Goal: Task Accomplishment & Management: Manage account settings

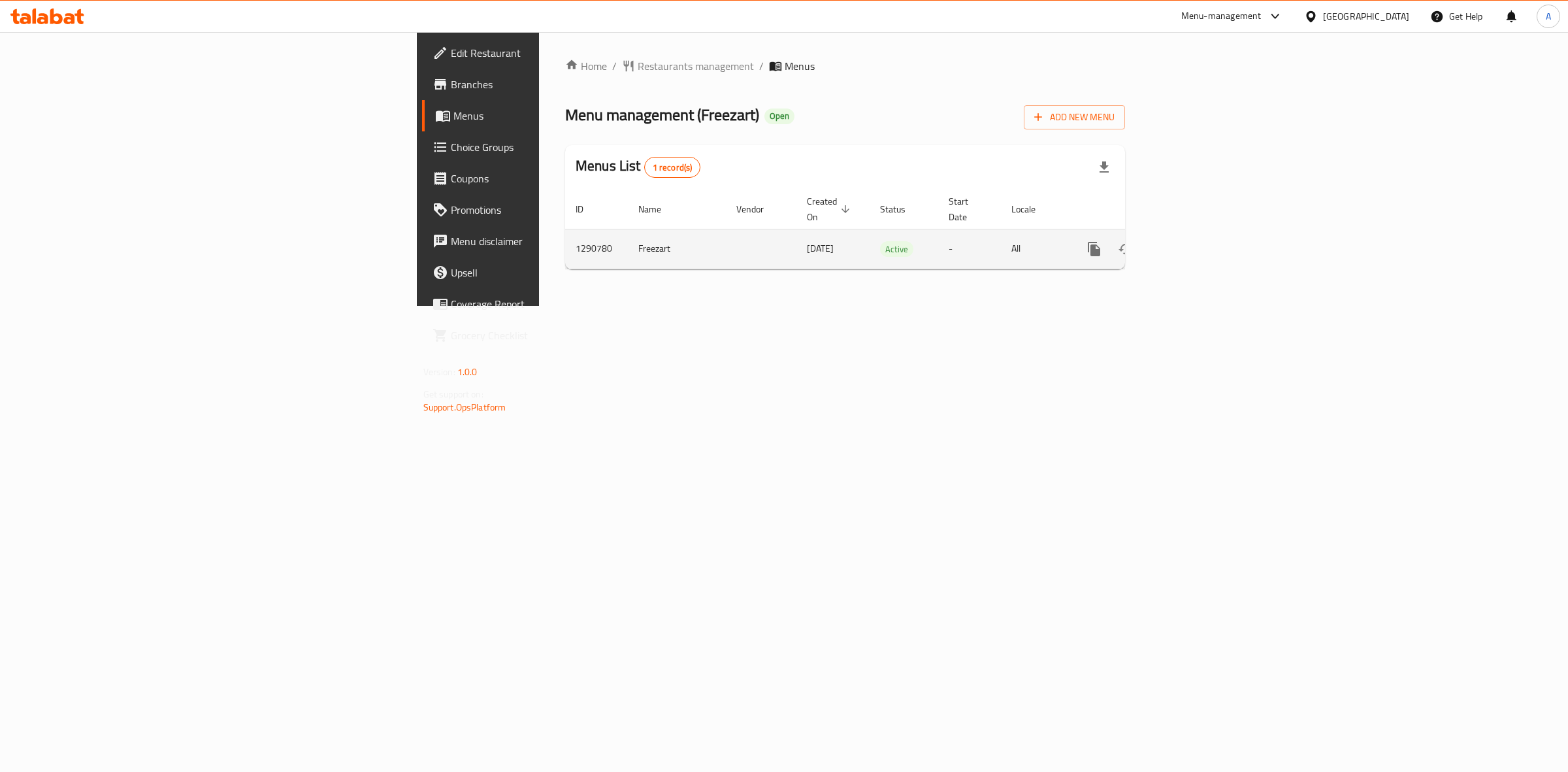
click at [565, 229] on td "1290780" at bounding box center [596, 249] width 63 height 40
copy td "1290780"
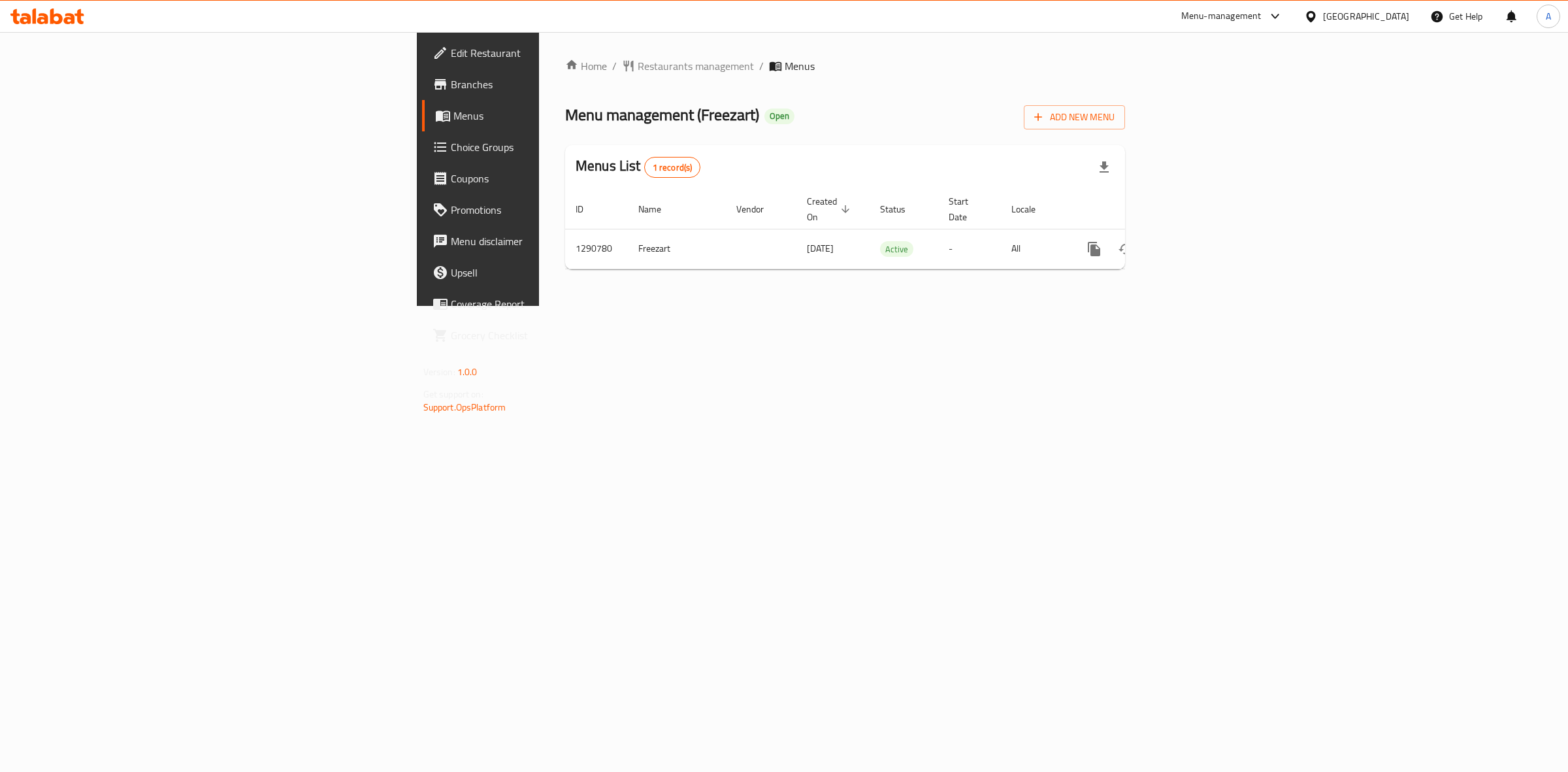
click at [1152, 306] on div "Home / Restaurants management / Menus Menu management ( Freezart ) Open Add New…" at bounding box center [845, 168] width 613 height 274
click at [1196, 241] on icon "enhanced table" at bounding box center [1188, 248] width 15 height 15
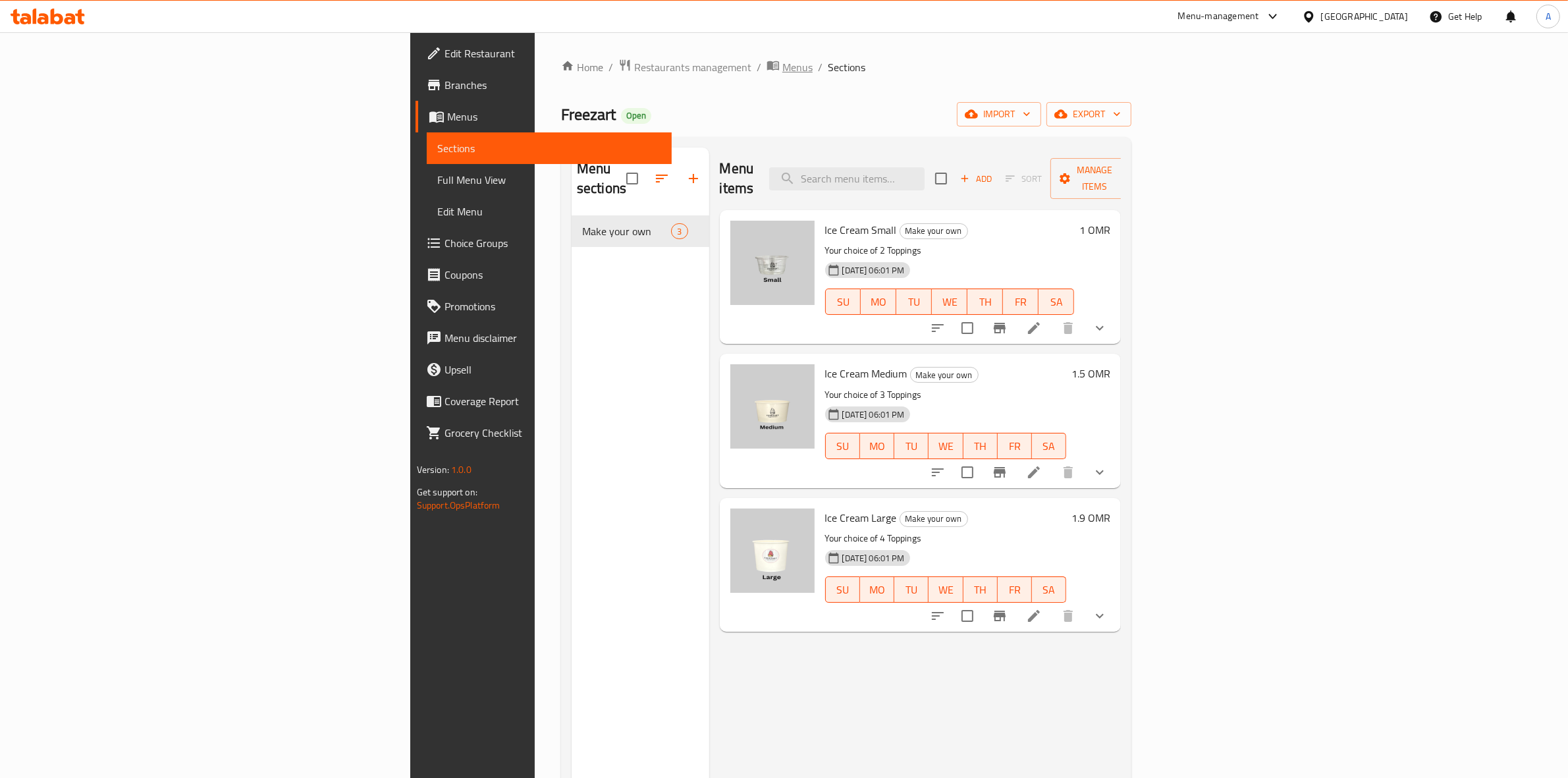
click at [782, 71] on span "Menus" at bounding box center [797, 67] width 30 height 16
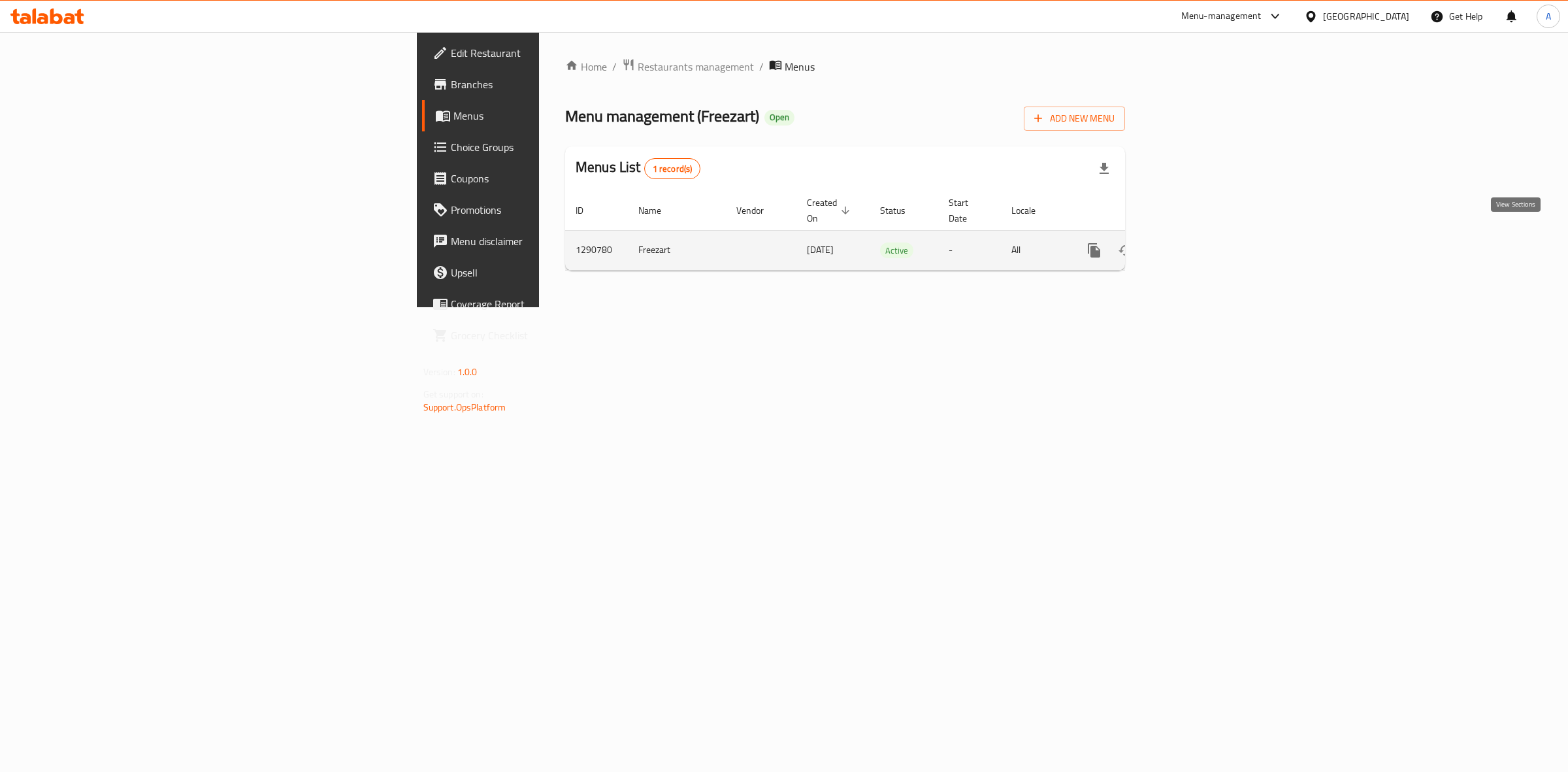
click at [1196, 243] on icon "enhanced table" at bounding box center [1188, 250] width 15 height 15
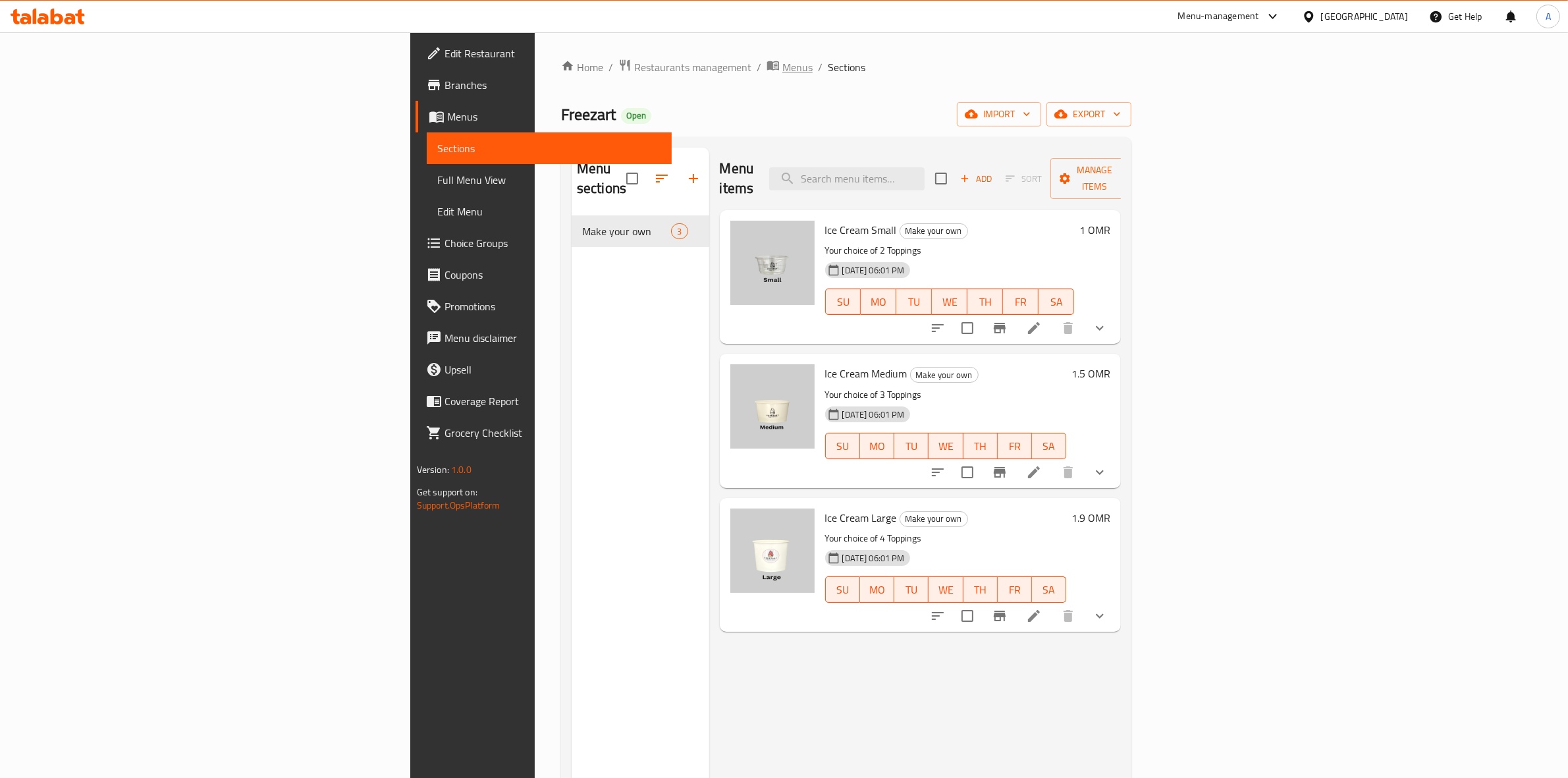
click at [782, 73] on span "Menus" at bounding box center [797, 67] width 30 height 16
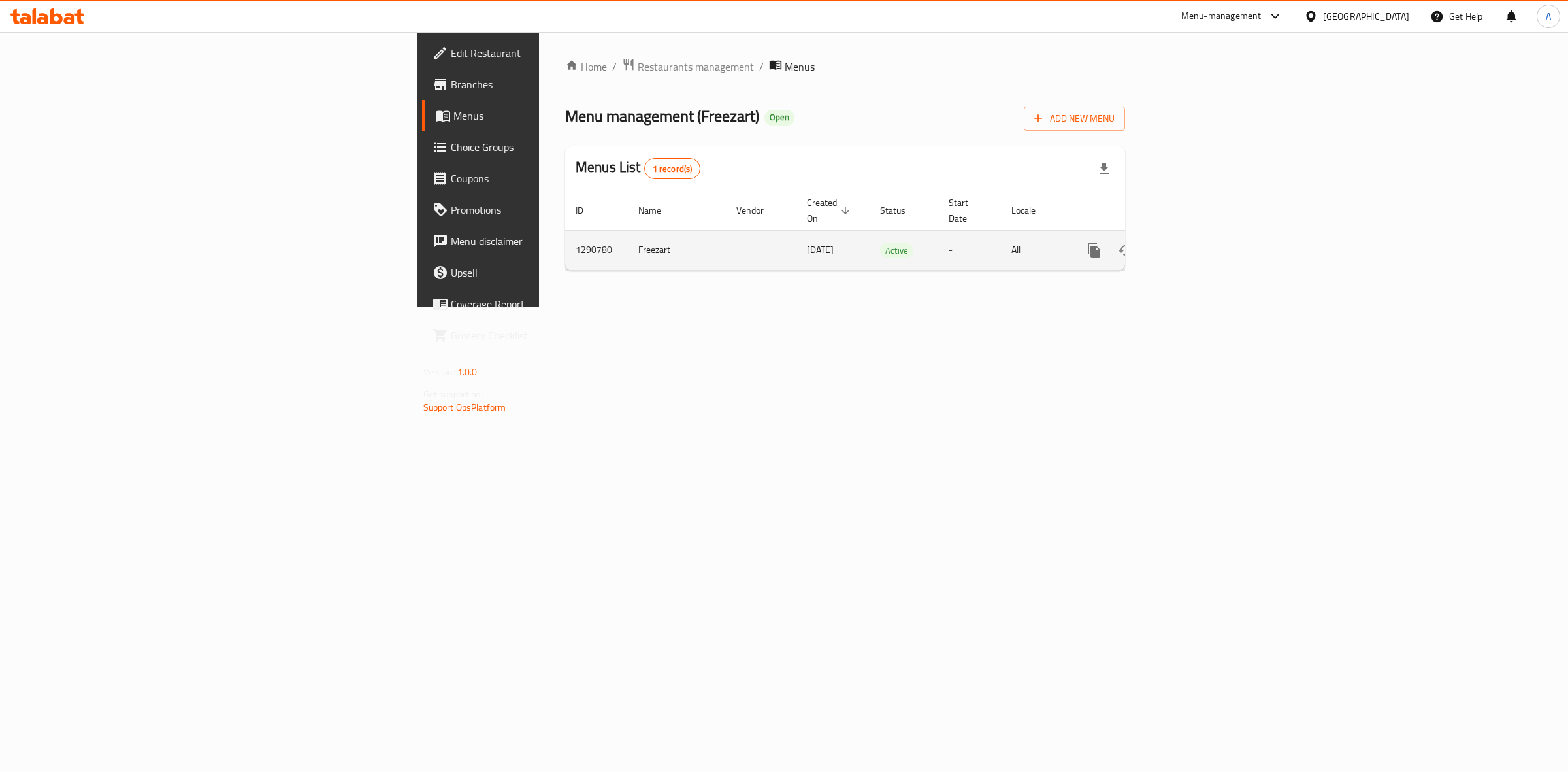
click at [565, 230] on td "1290780" at bounding box center [596, 250] width 63 height 40
copy td "1290780"
click at [1152, 307] on div "Home / Restaurants management / Menus Menu management ( Freezart ) Open Add New…" at bounding box center [845, 169] width 613 height 276
click at [1204, 236] on link "enhanced table" at bounding box center [1189, 250] width 32 height 32
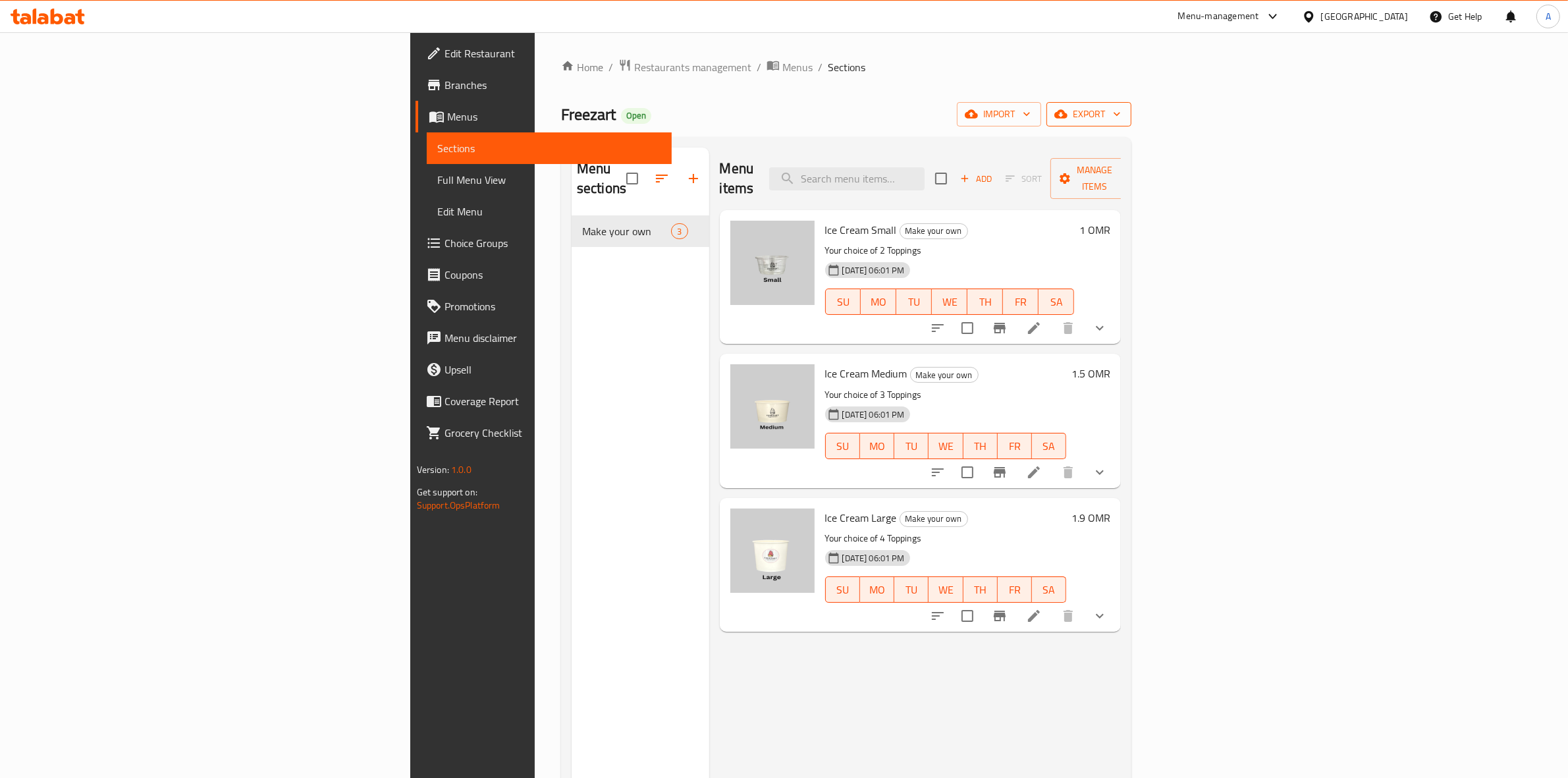
click at [1121, 116] on span "export" at bounding box center [1089, 115] width 64 height 16
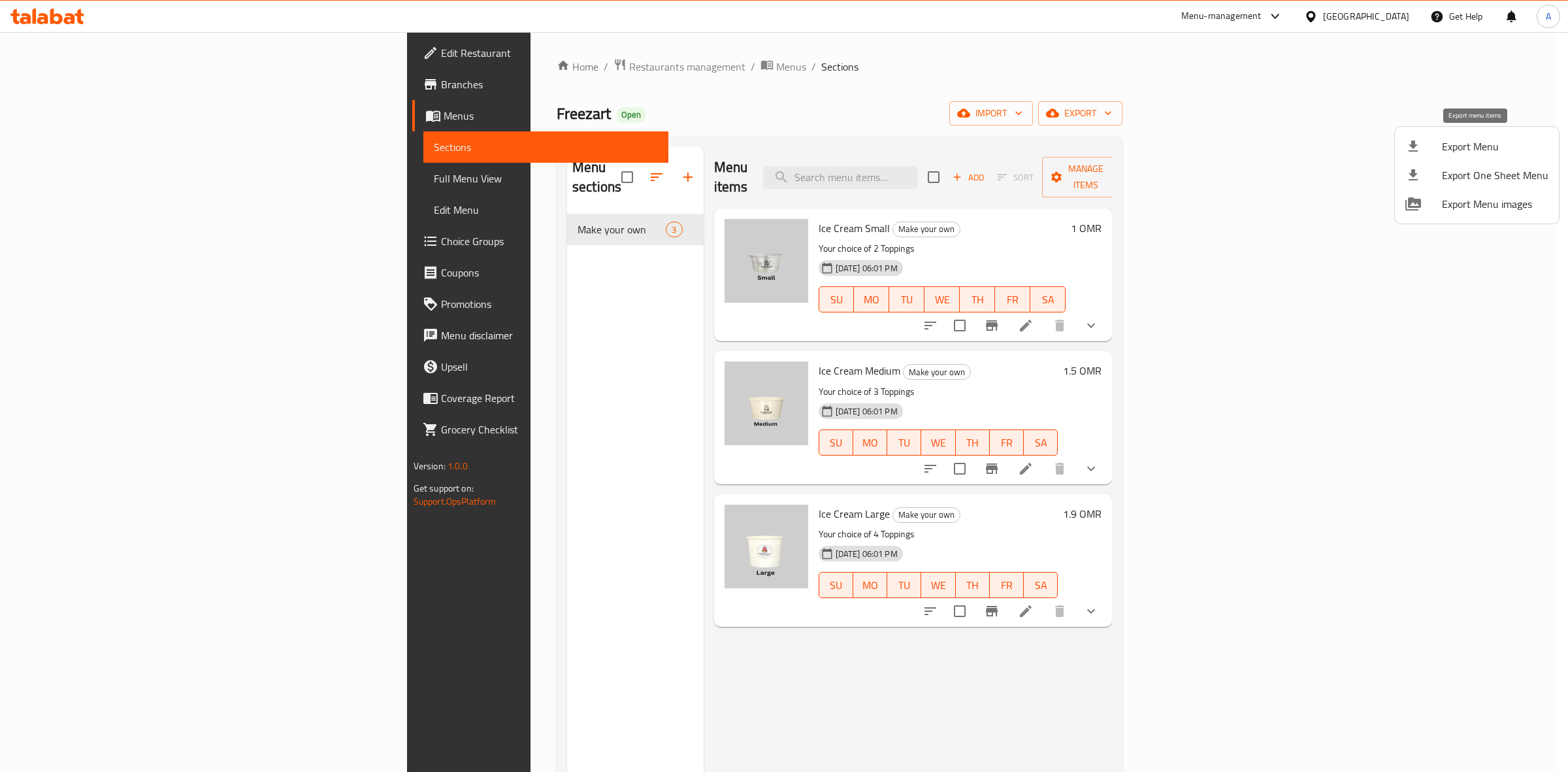
click at [1416, 147] on icon at bounding box center [1413, 145] width 15 height 15
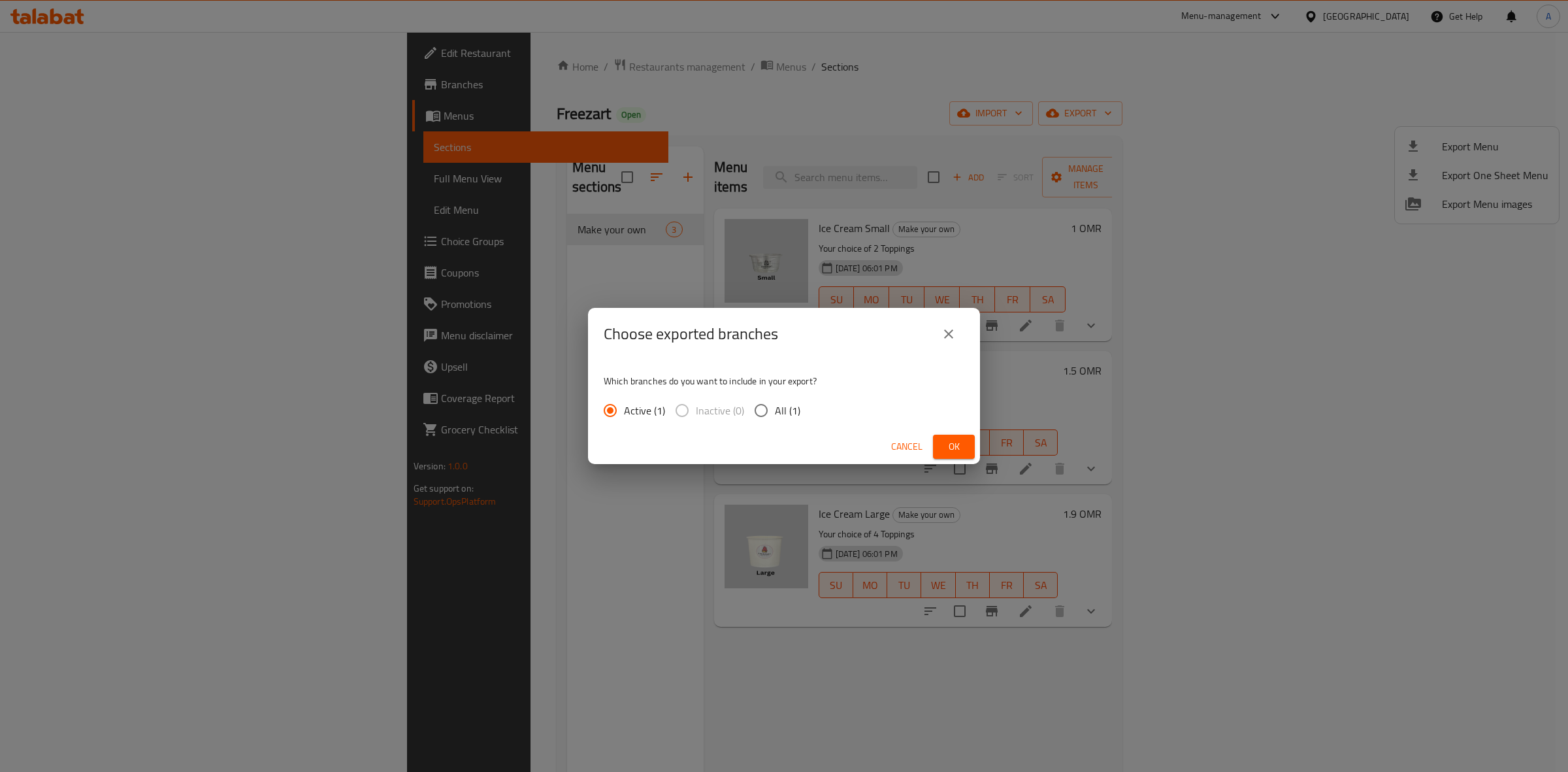
click at [766, 413] on input "All (1)" at bounding box center [761, 410] width 27 height 27
radio input "true"
click at [958, 446] on span "Ok" at bounding box center [954, 446] width 21 height 16
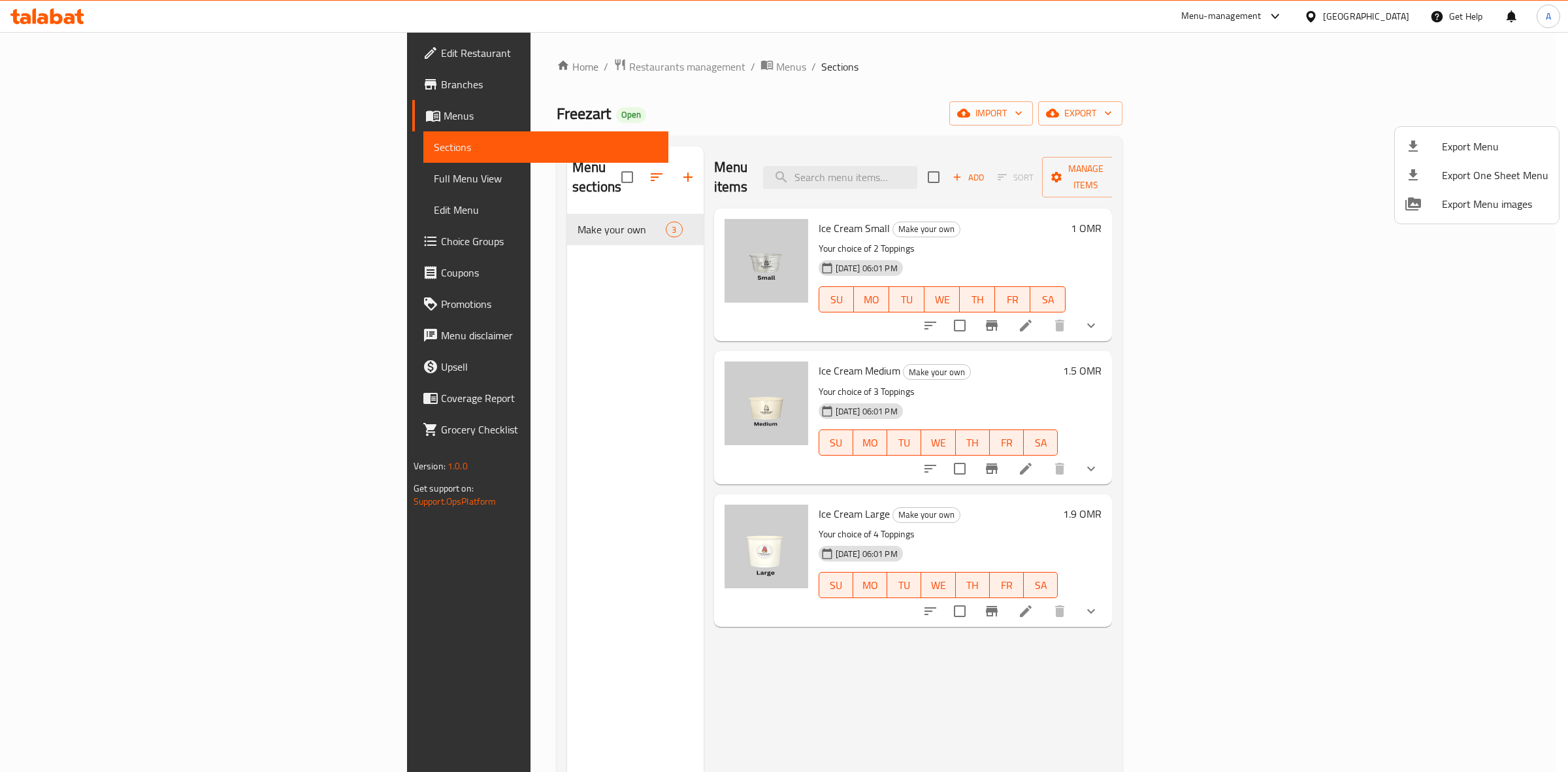
click at [63, 240] on div at bounding box center [784, 386] width 1568 height 772
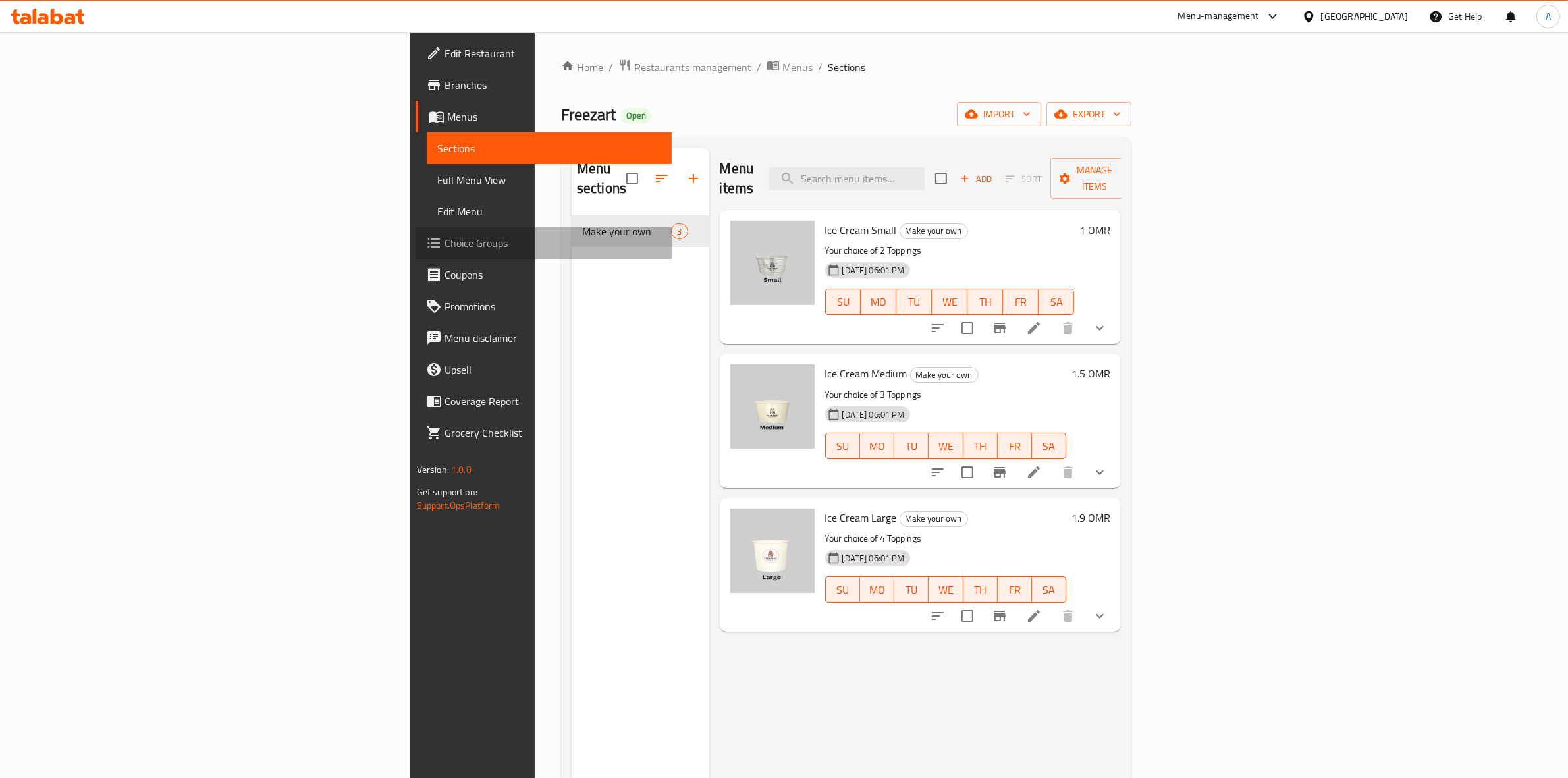
click at [444, 241] on span "Choice Groups" at bounding box center [552, 243] width 217 height 16
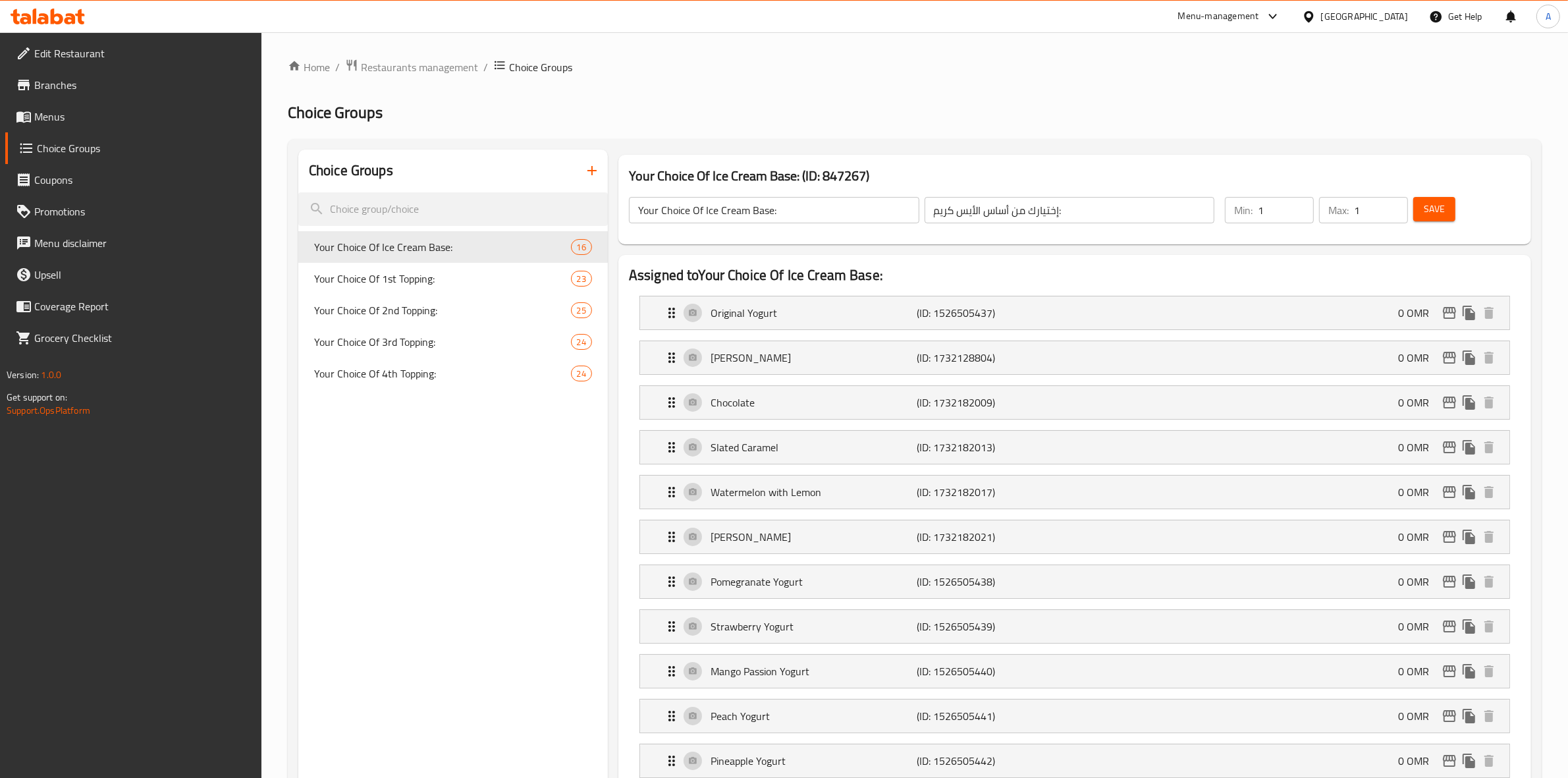
click at [71, 50] on span "Edit Restaurant" at bounding box center [142, 53] width 217 height 16
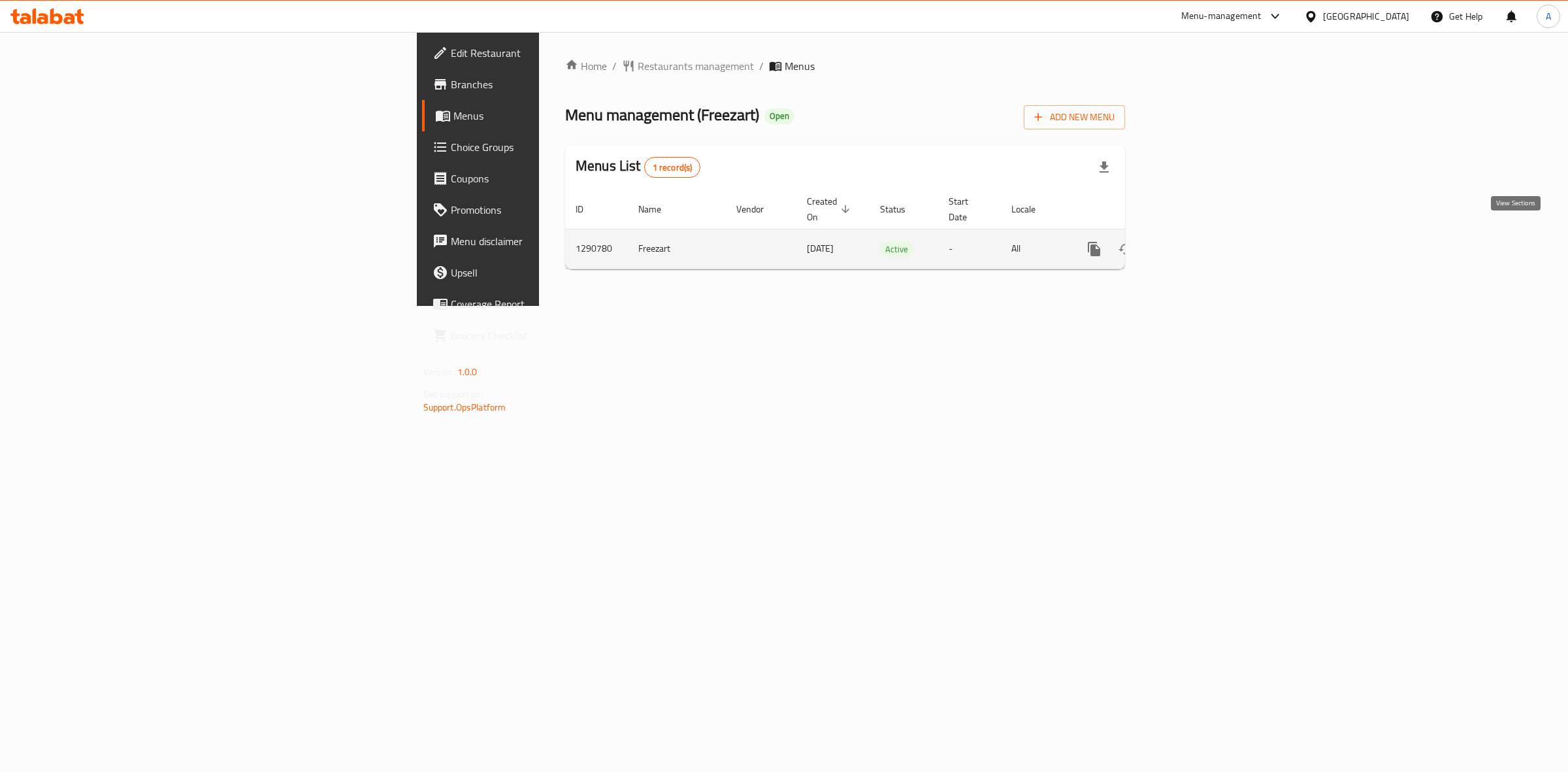
click at [1194, 243] on icon "enhanced table" at bounding box center [1188, 248] width 12 height 12
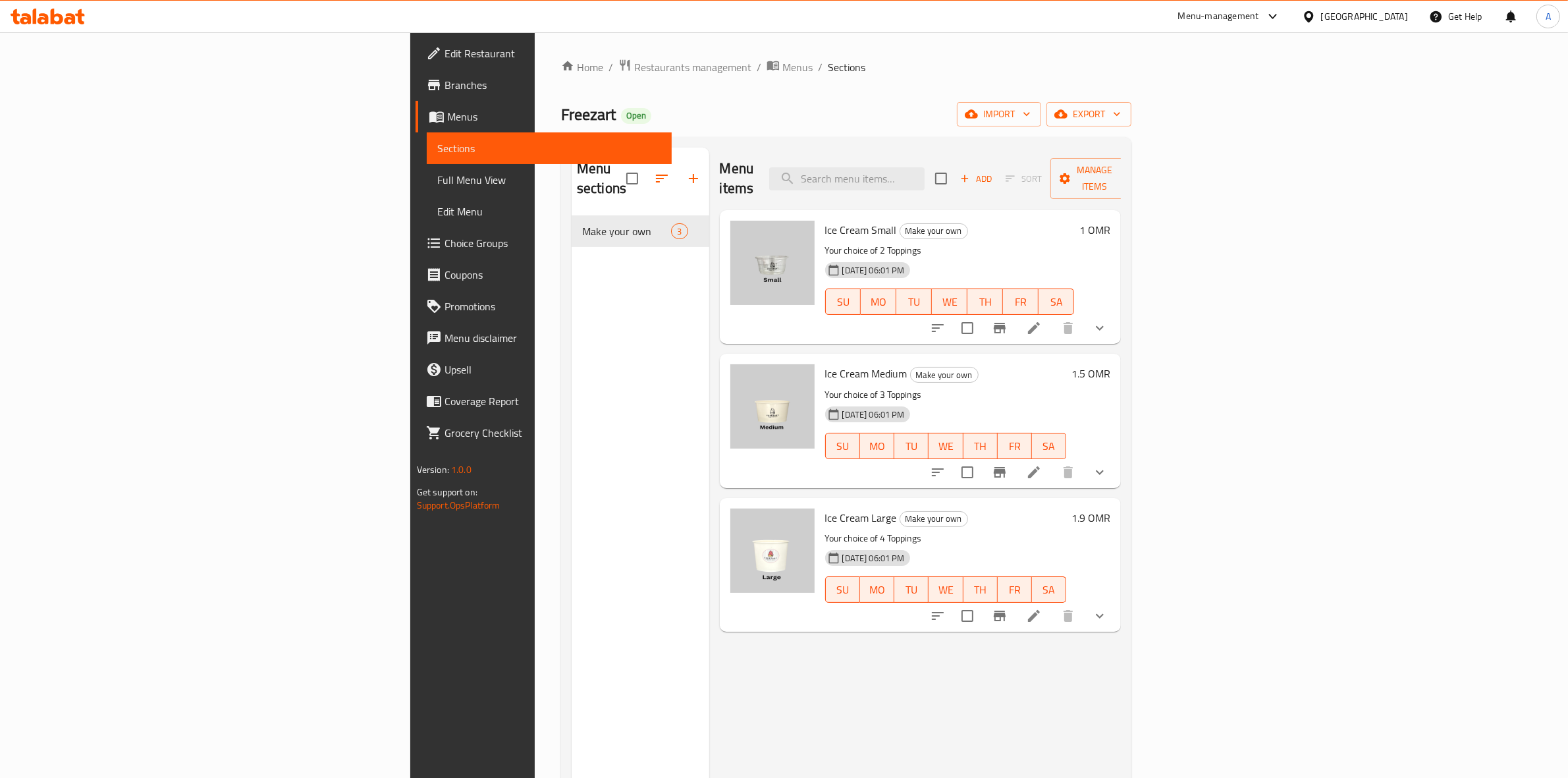
click at [572, 620] on div "Menu sections Make your own 3" at bounding box center [640, 536] width 137 height 778
click at [1107, 320] on icon "show more" at bounding box center [1099, 327] width 16 height 16
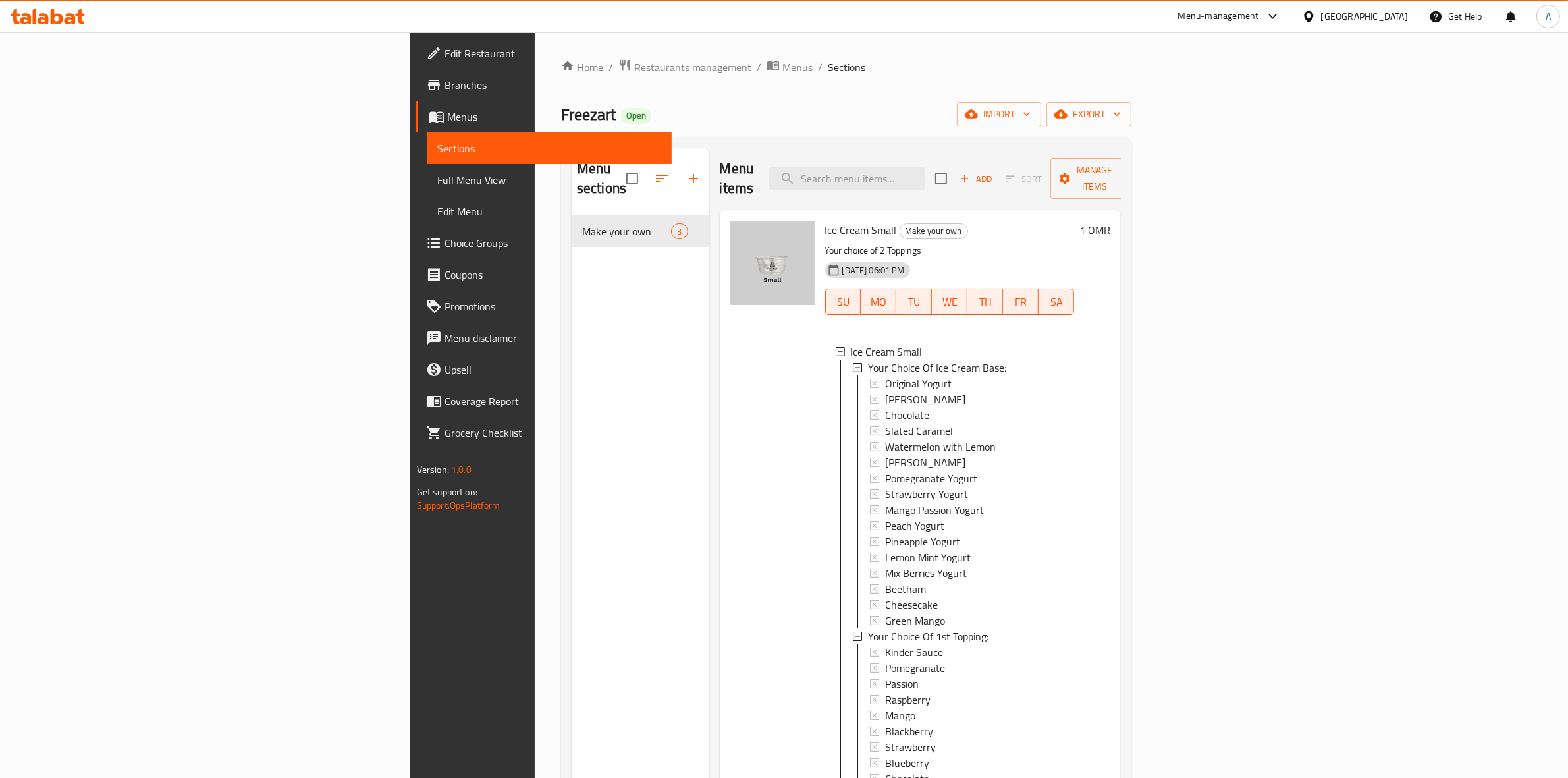
scroll to position [82, 0]
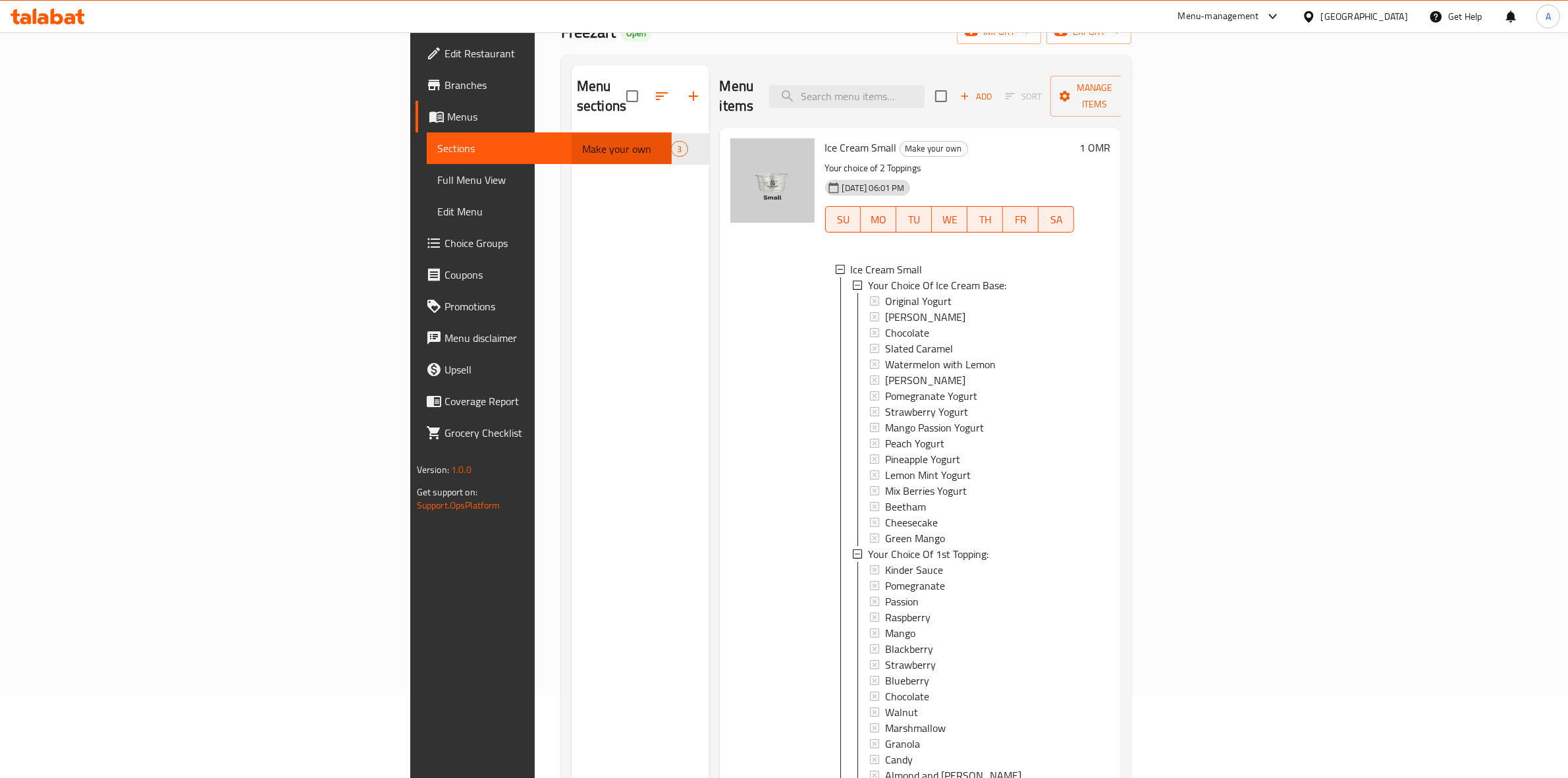
click at [572, 673] on div "Menu sections Make your own 3" at bounding box center [640, 454] width 137 height 778
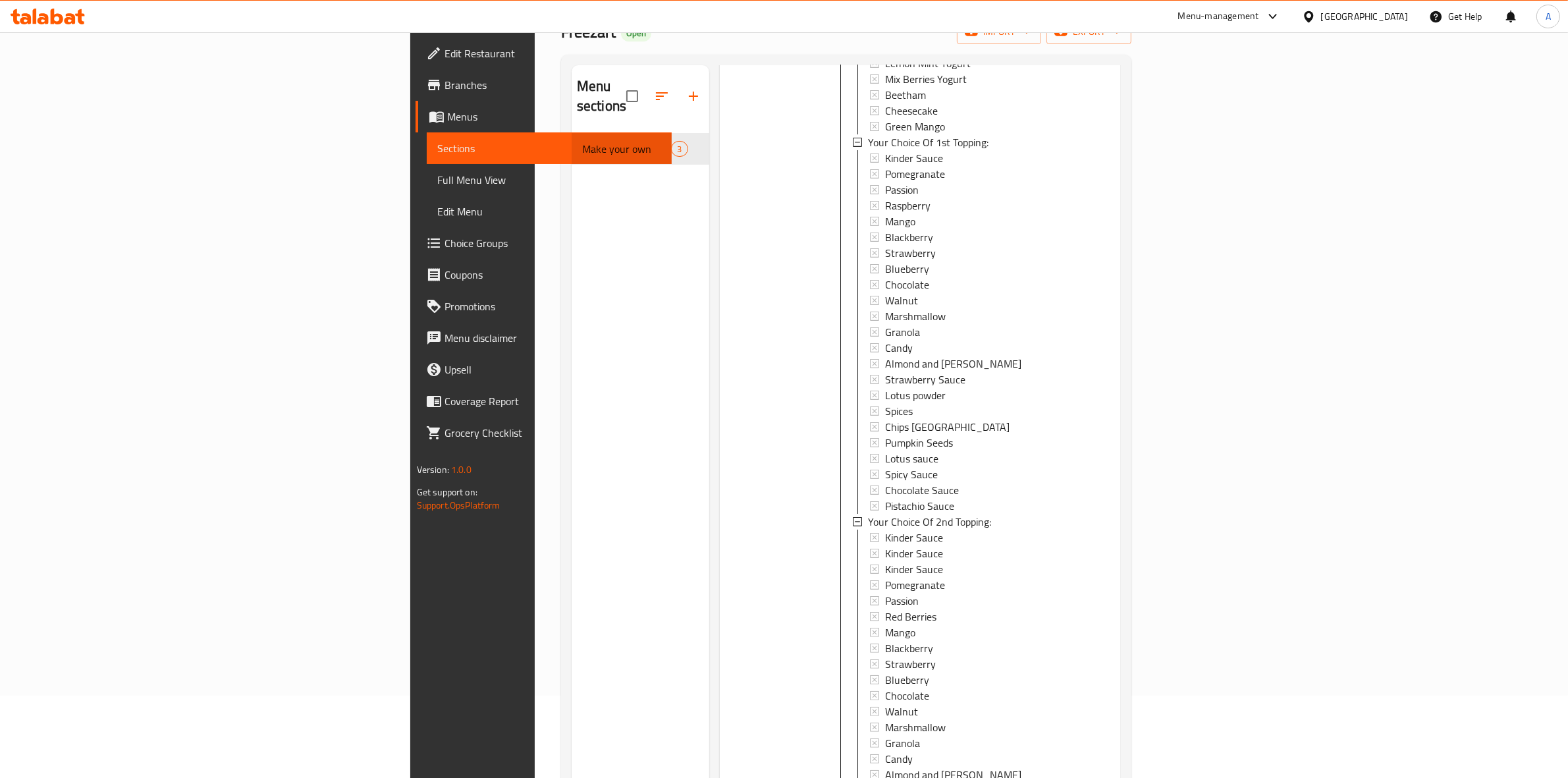
scroll to position [659, 0]
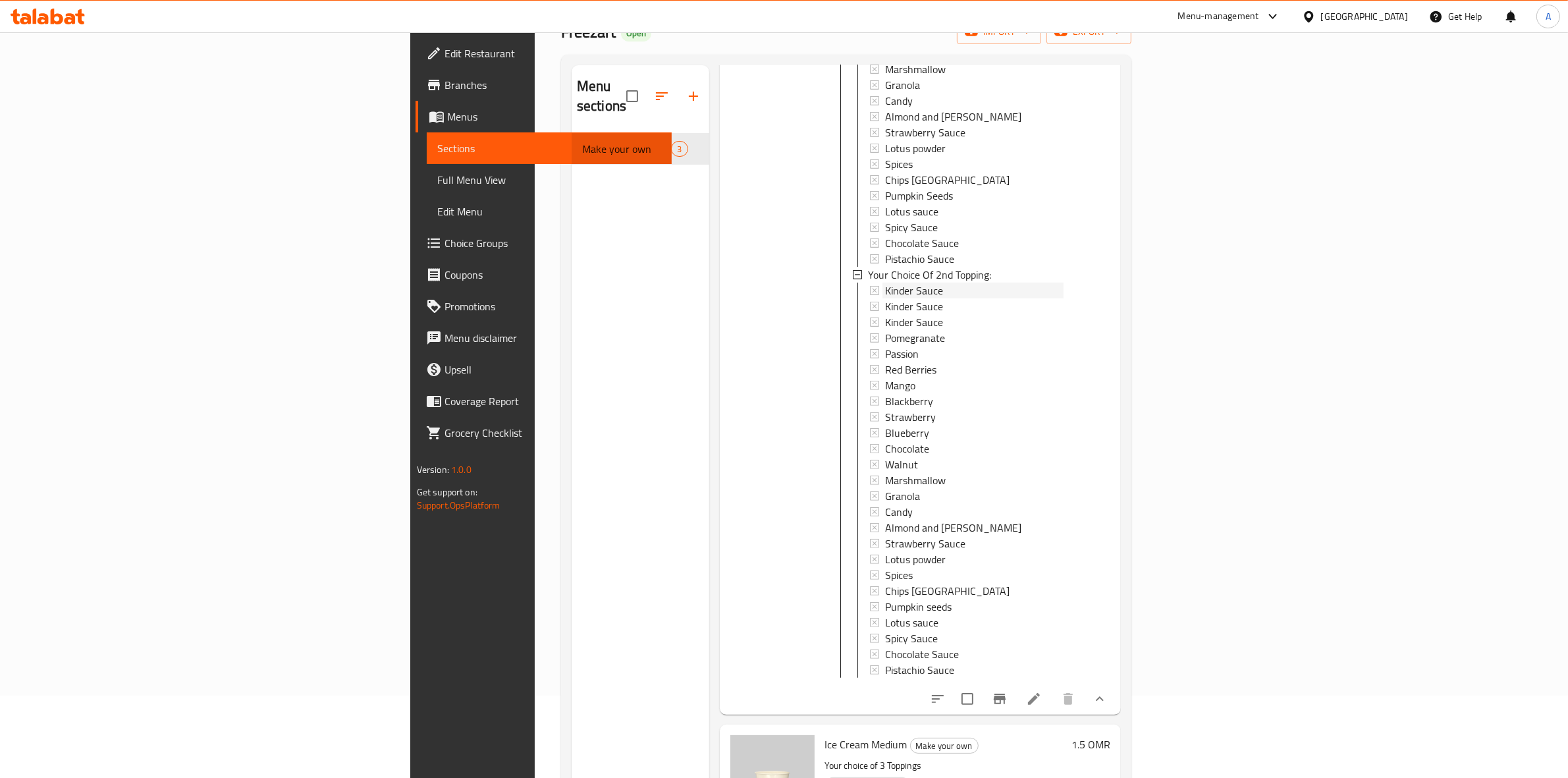
click at [885, 282] on span "Kinder Sauce" at bounding box center [913, 290] width 58 height 16
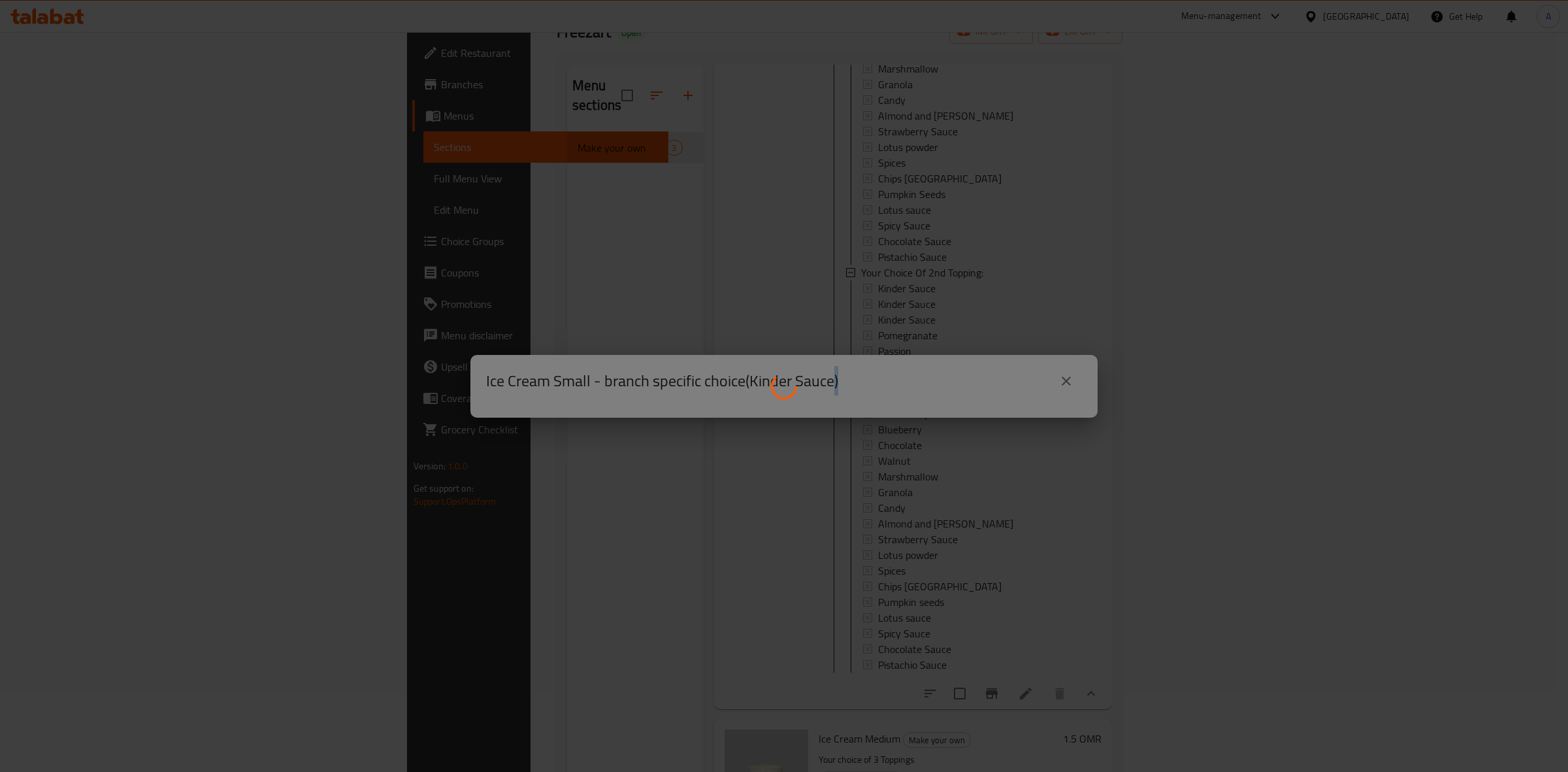
click at [815, 269] on div at bounding box center [784, 386] width 1568 height 772
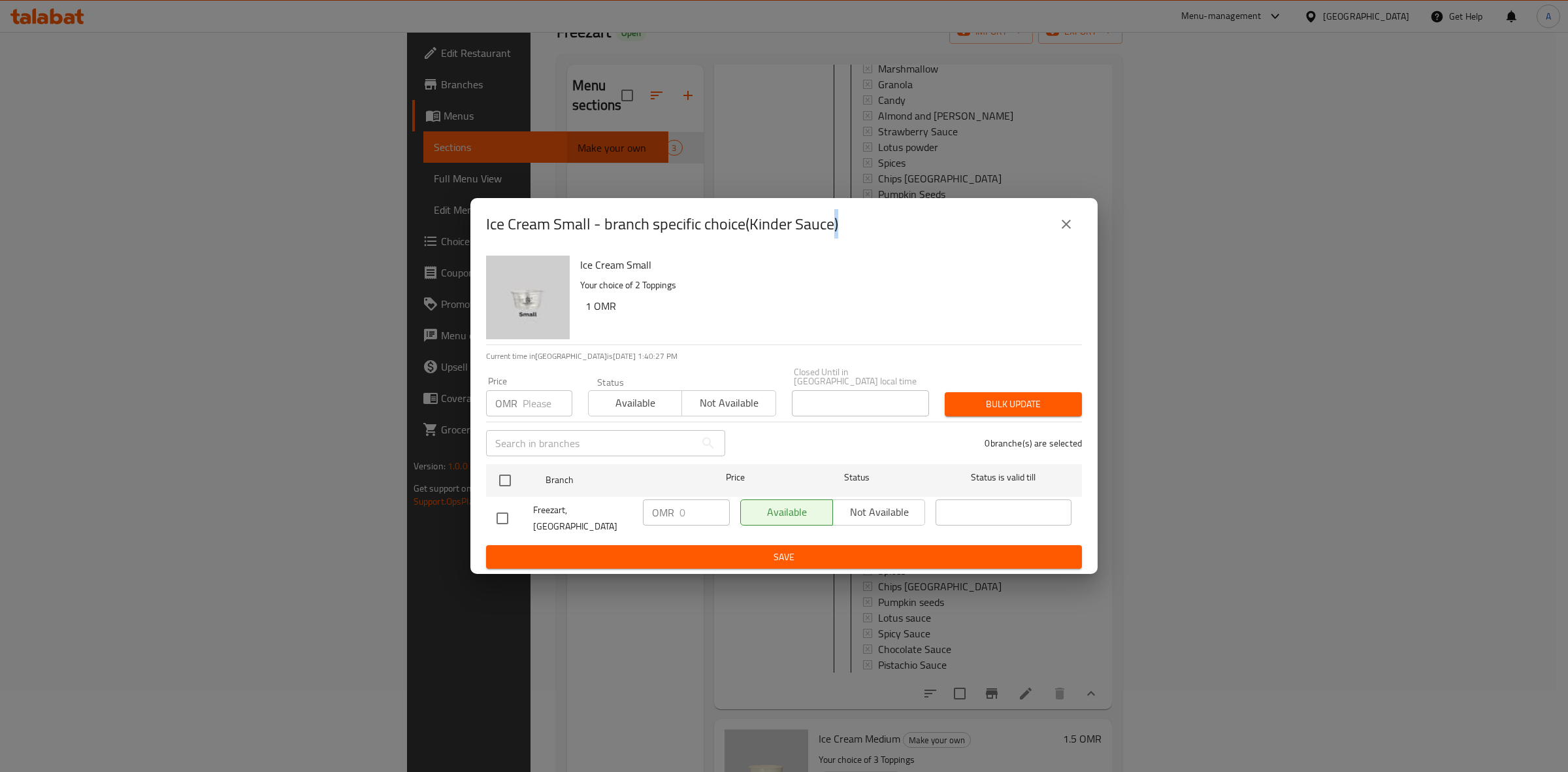
click at [1067, 223] on button "close" at bounding box center [1066, 224] width 32 height 32
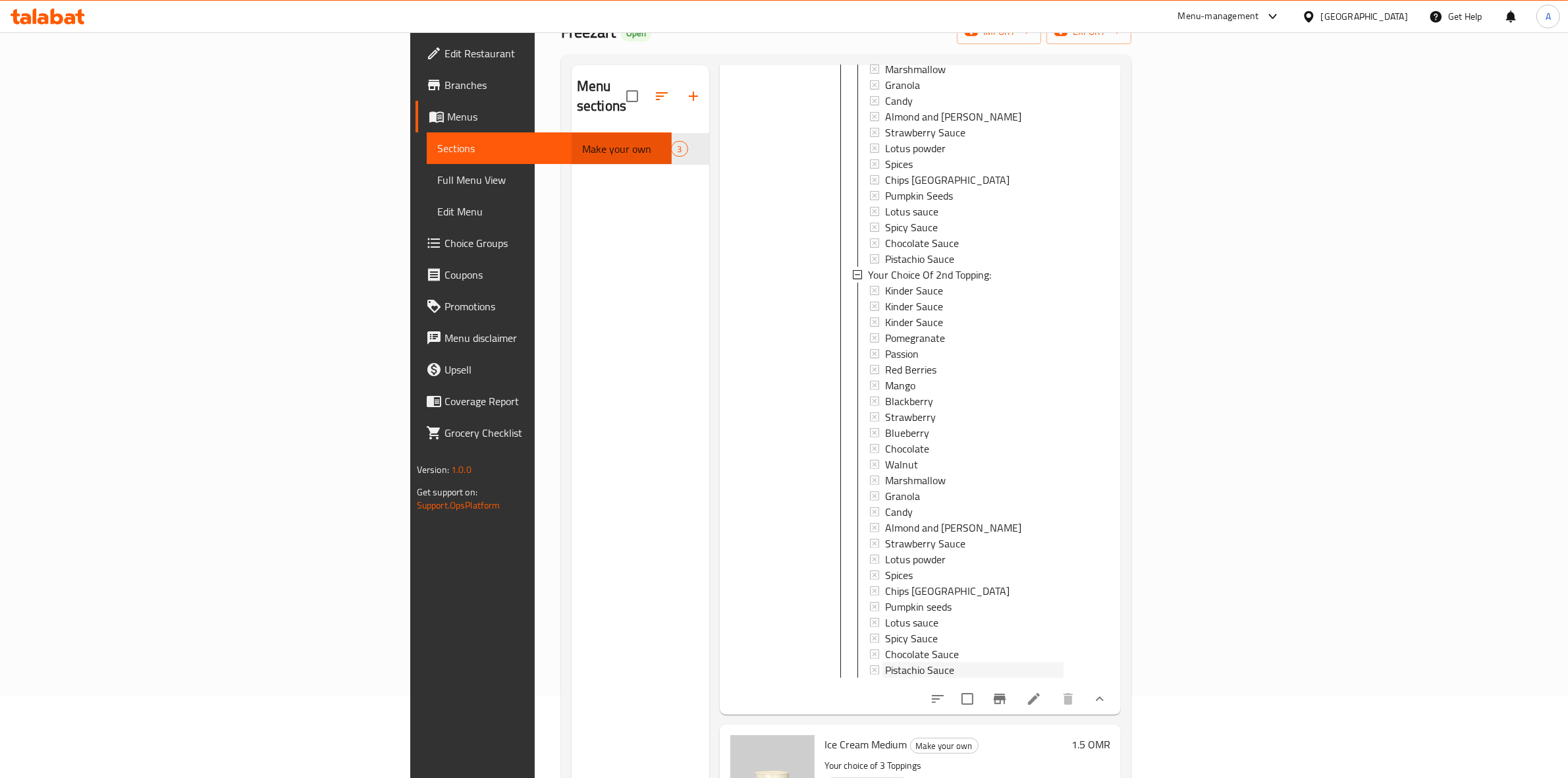
click at [885, 663] on span "Pistachio Sauce" at bounding box center [919, 670] width 69 height 16
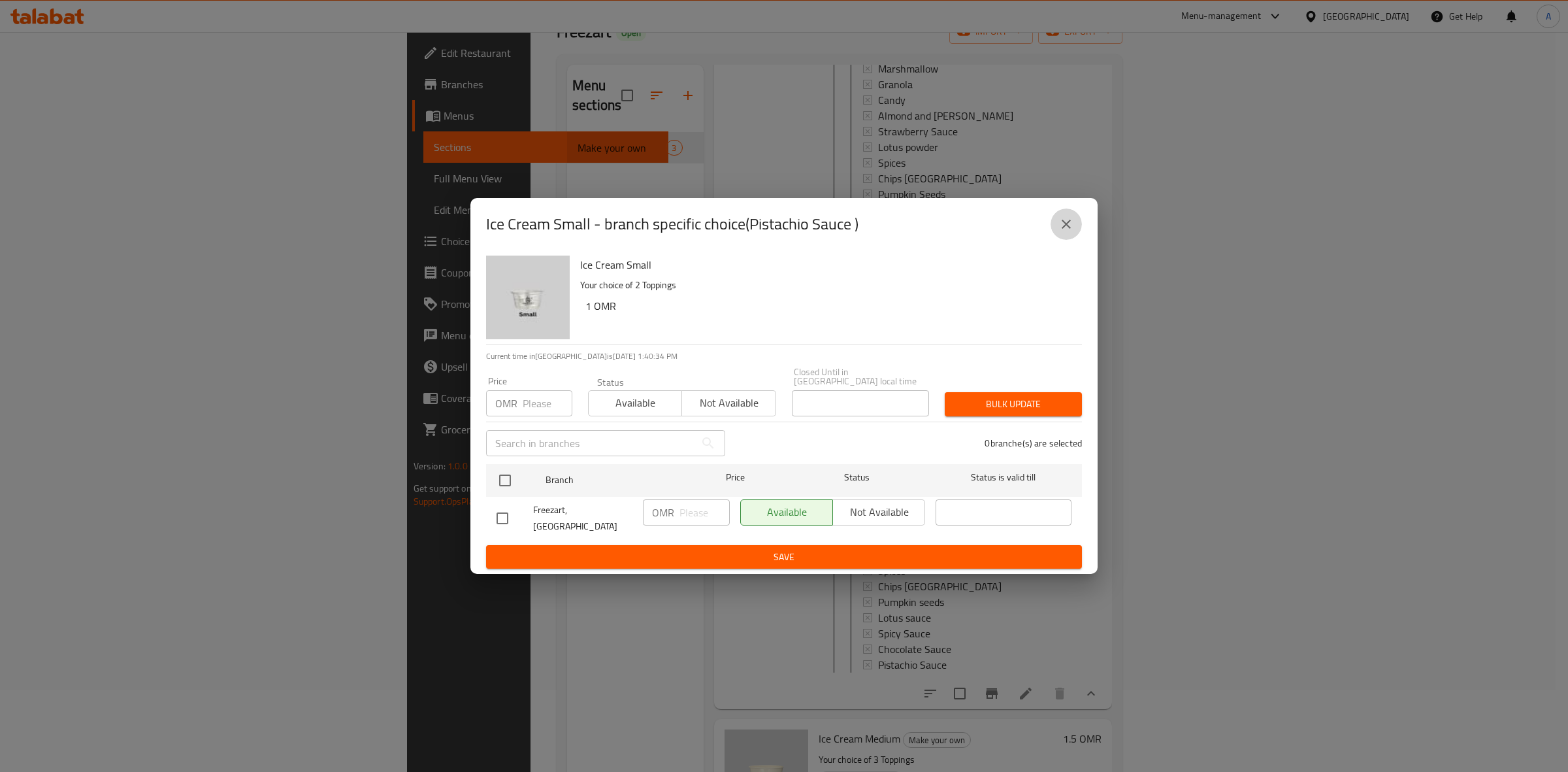
click at [1067, 229] on icon "close" at bounding box center [1066, 225] width 9 height 9
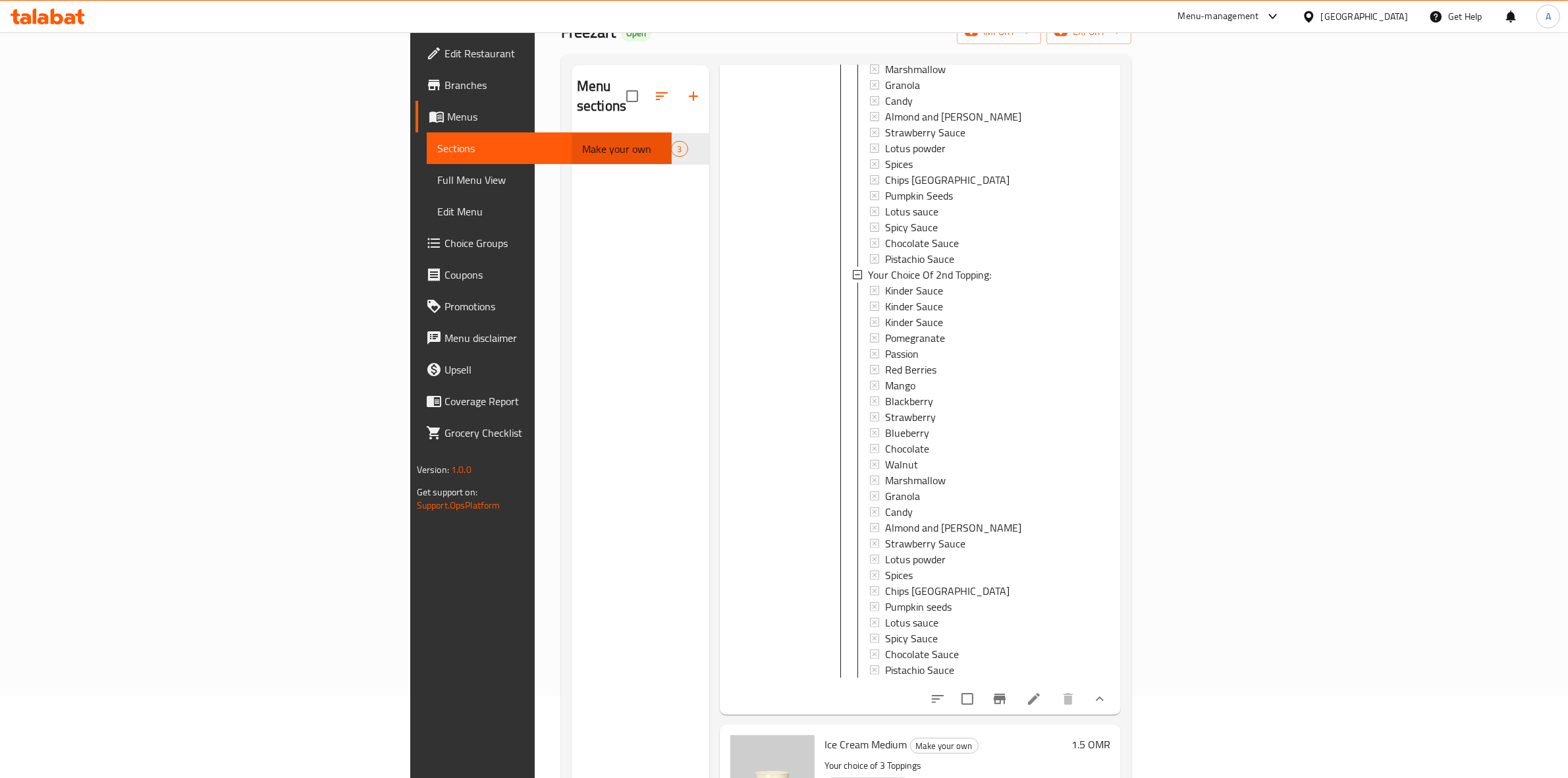
click at [725, 435] on div at bounding box center [773, 92] width 95 height 1235
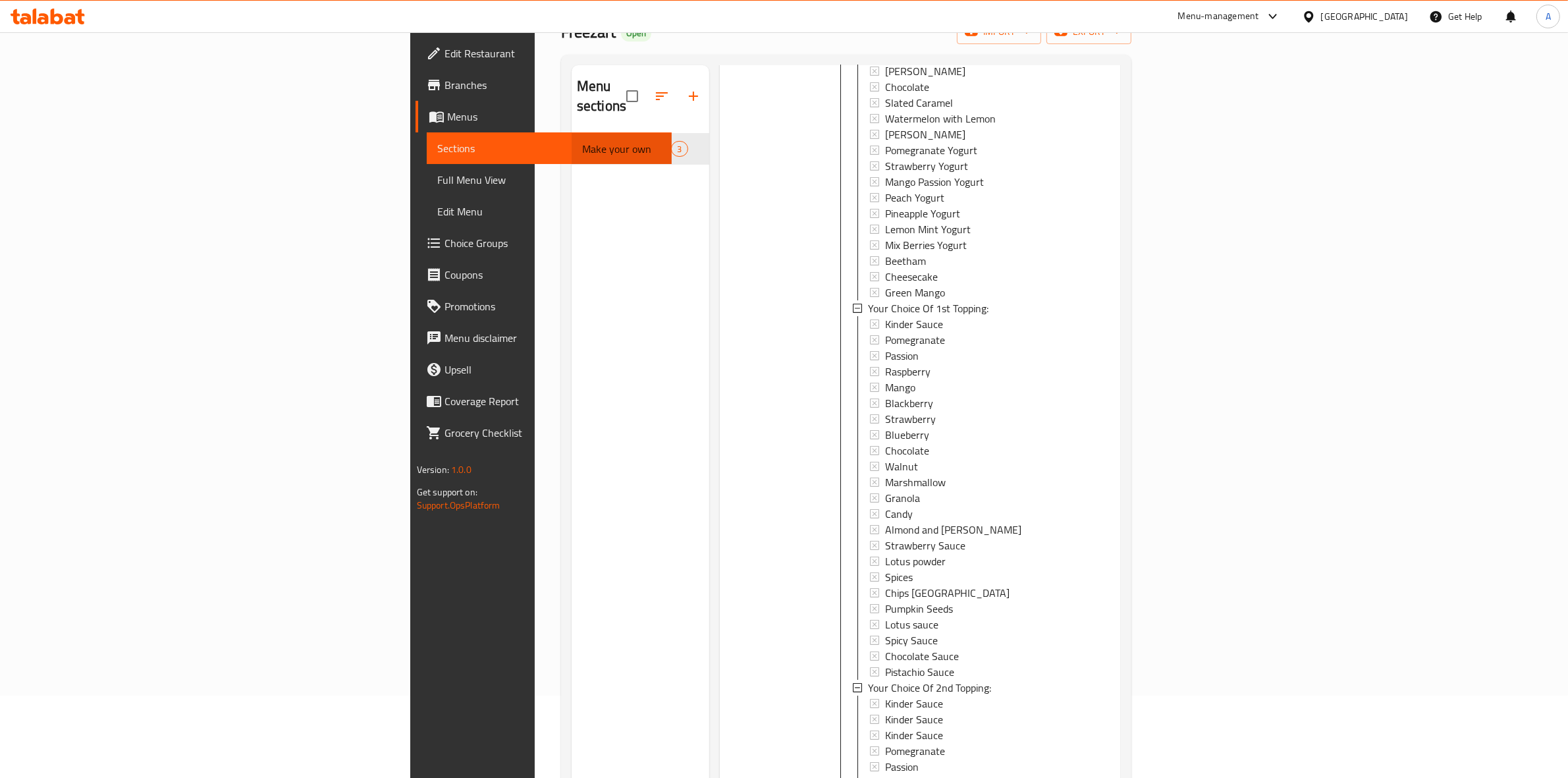
scroll to position [247, 0]
click at [885, 315] on span "Kinder Sauce" at bounding box center [913, 323] width 58 height 16
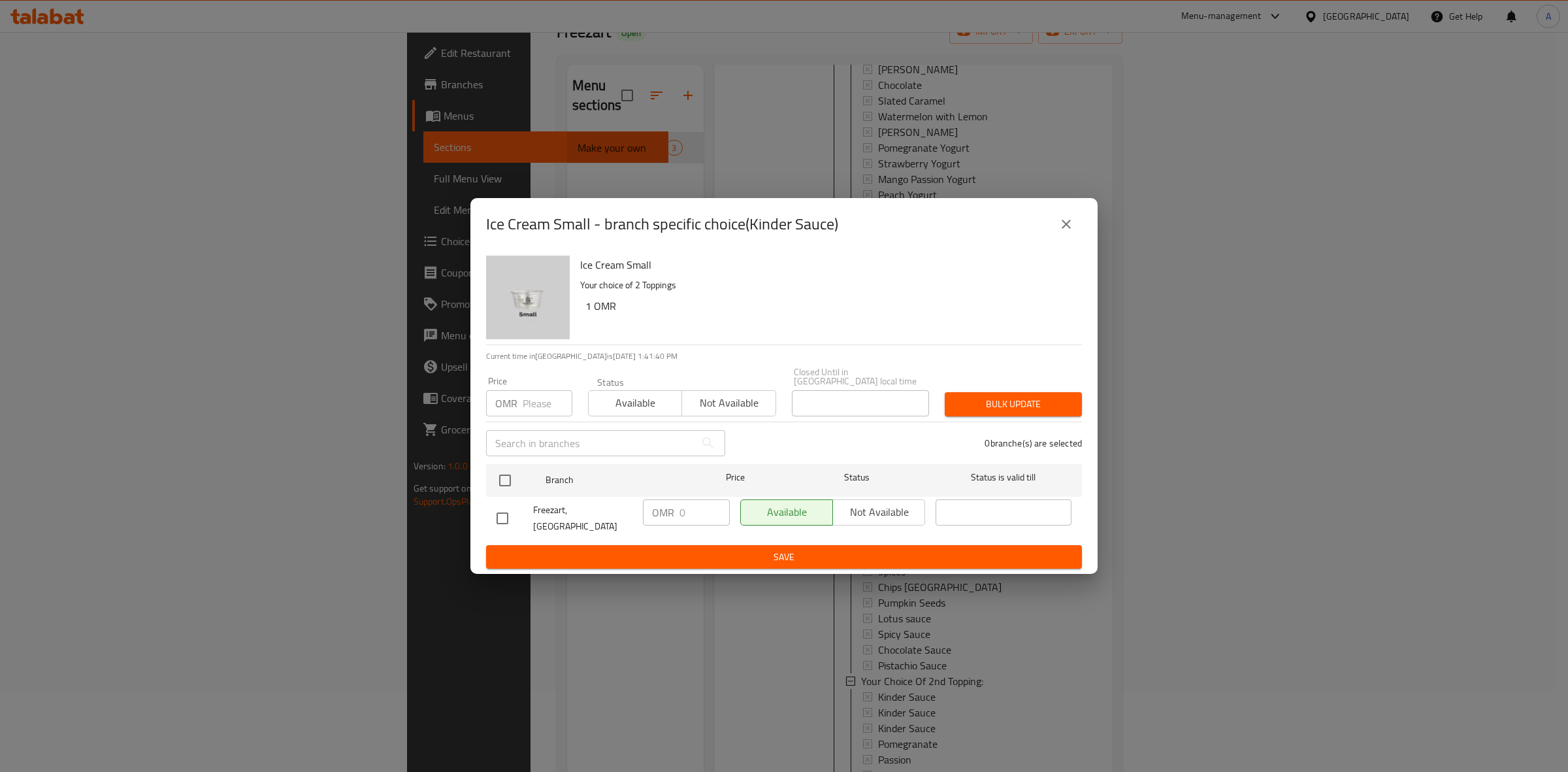
click at [1067, 229] on icon "close" at bounding box center [1066, 225] width 9 height 9
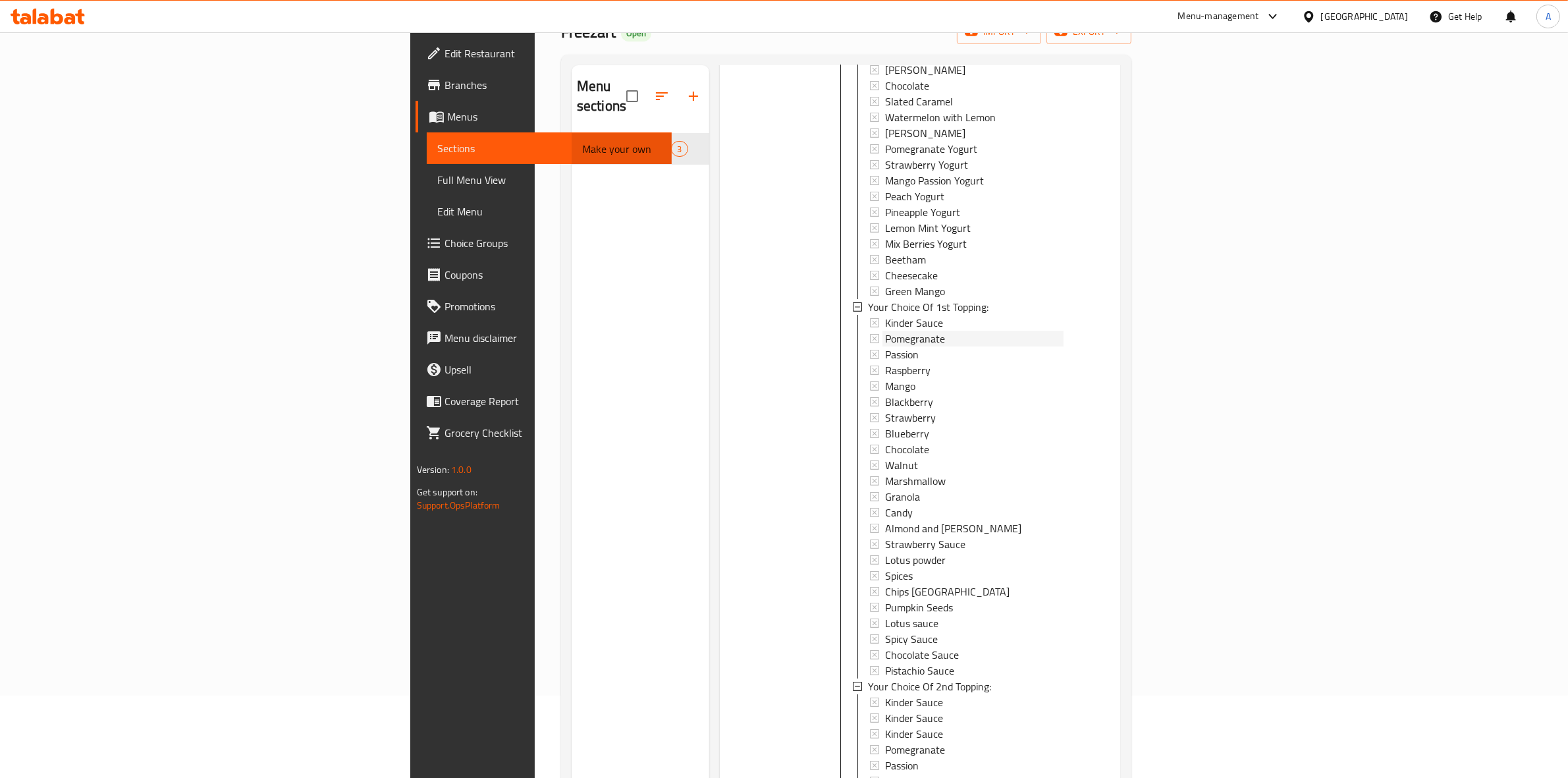
click at [885, 331] on span "Pomegranate" at bounding box center [914, 338] width 60 height 16
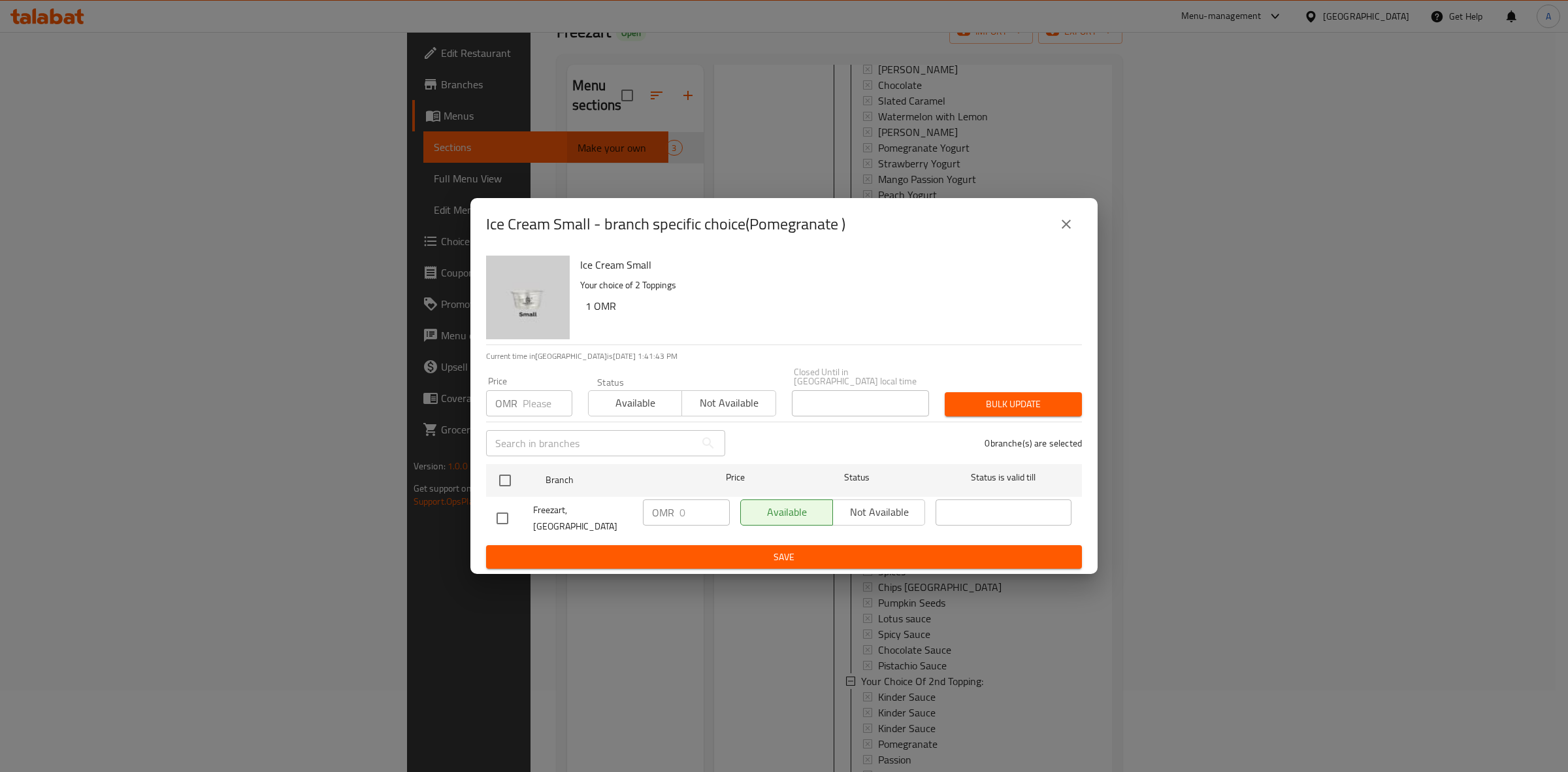
click at [1075, 221] on button "close" at bounding box center [1066, 224] width 32 height 32
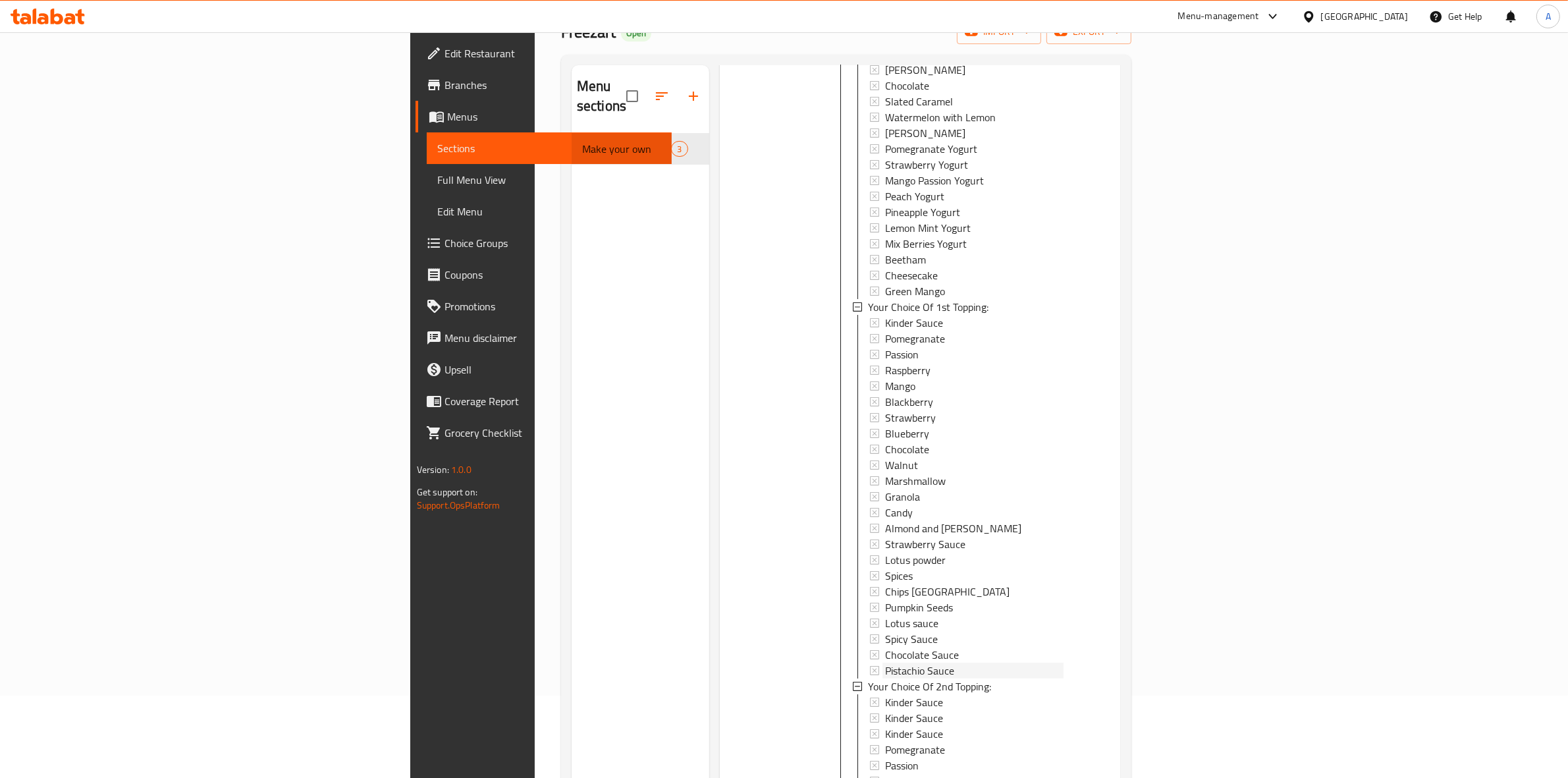
click at [885, 663] on span "Pistachio Sauce" at bounding box center [919, 670] width 69 height 16
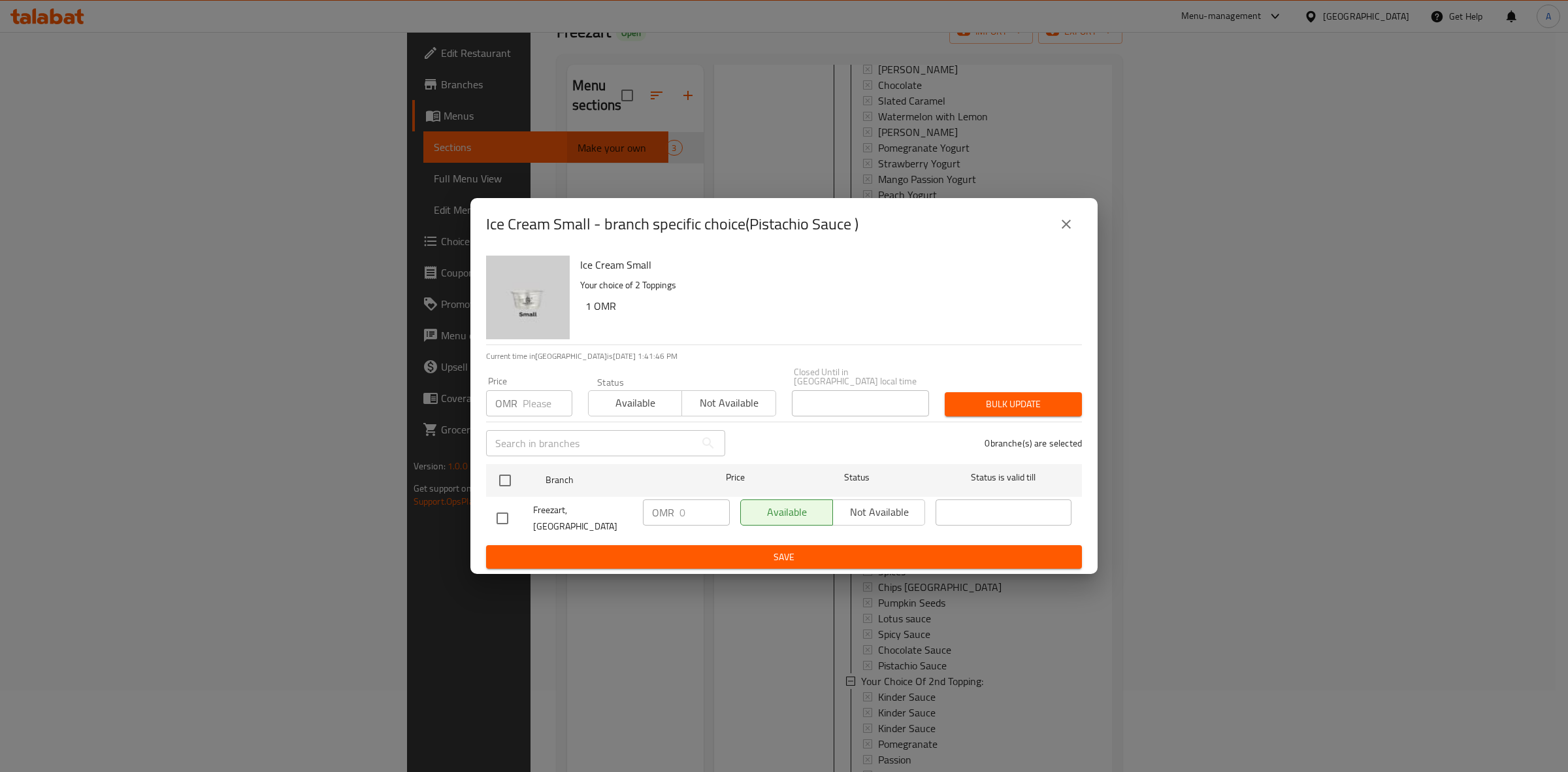
click at [1073, 232] on icon "close" at bounding box center [1066, 224] width 15 height 15
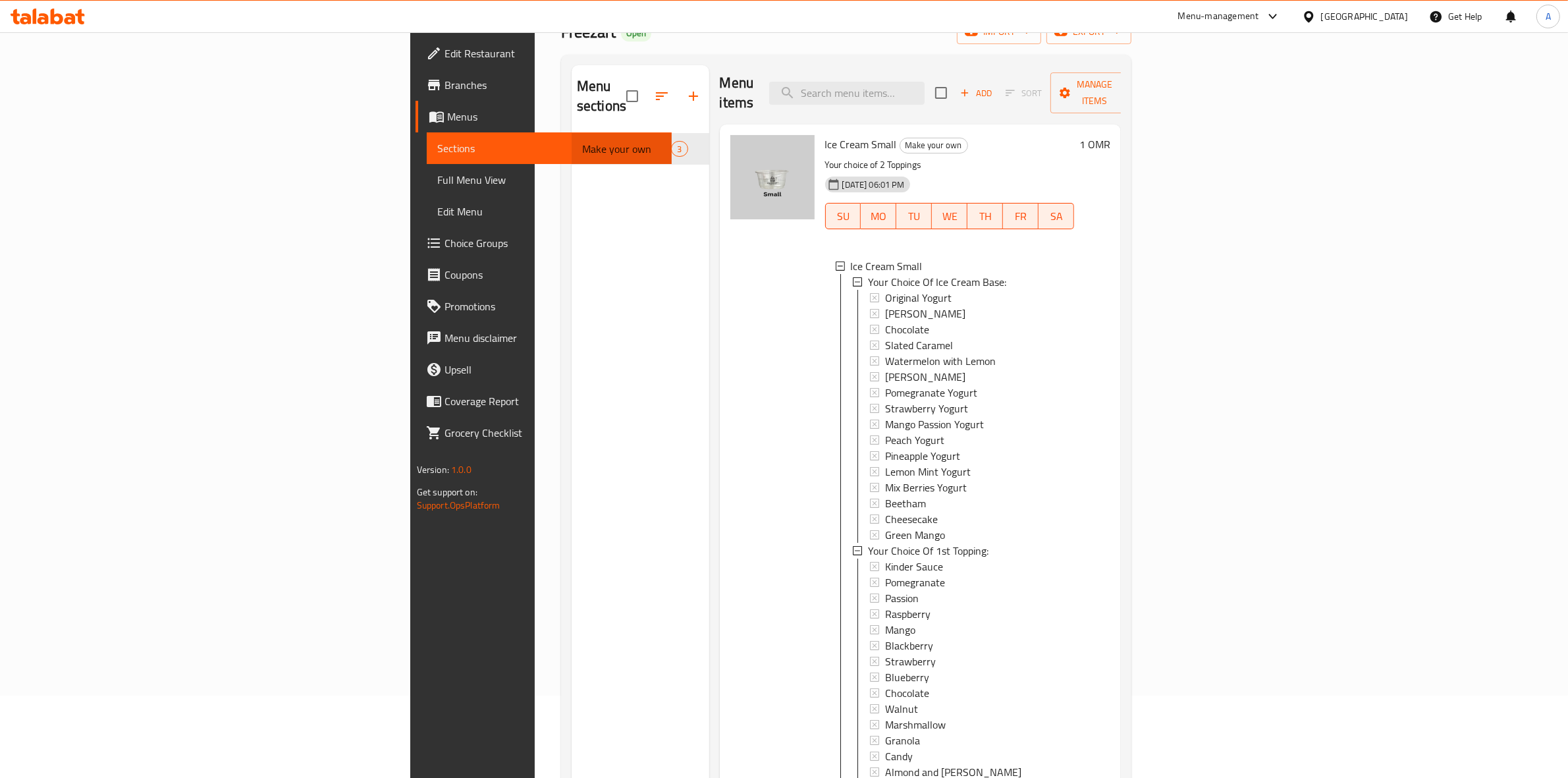
scroll to position [0, 0]
click at [885, 657] on span "Strawberry" at bounding box center [909, 664] width 50 height 16
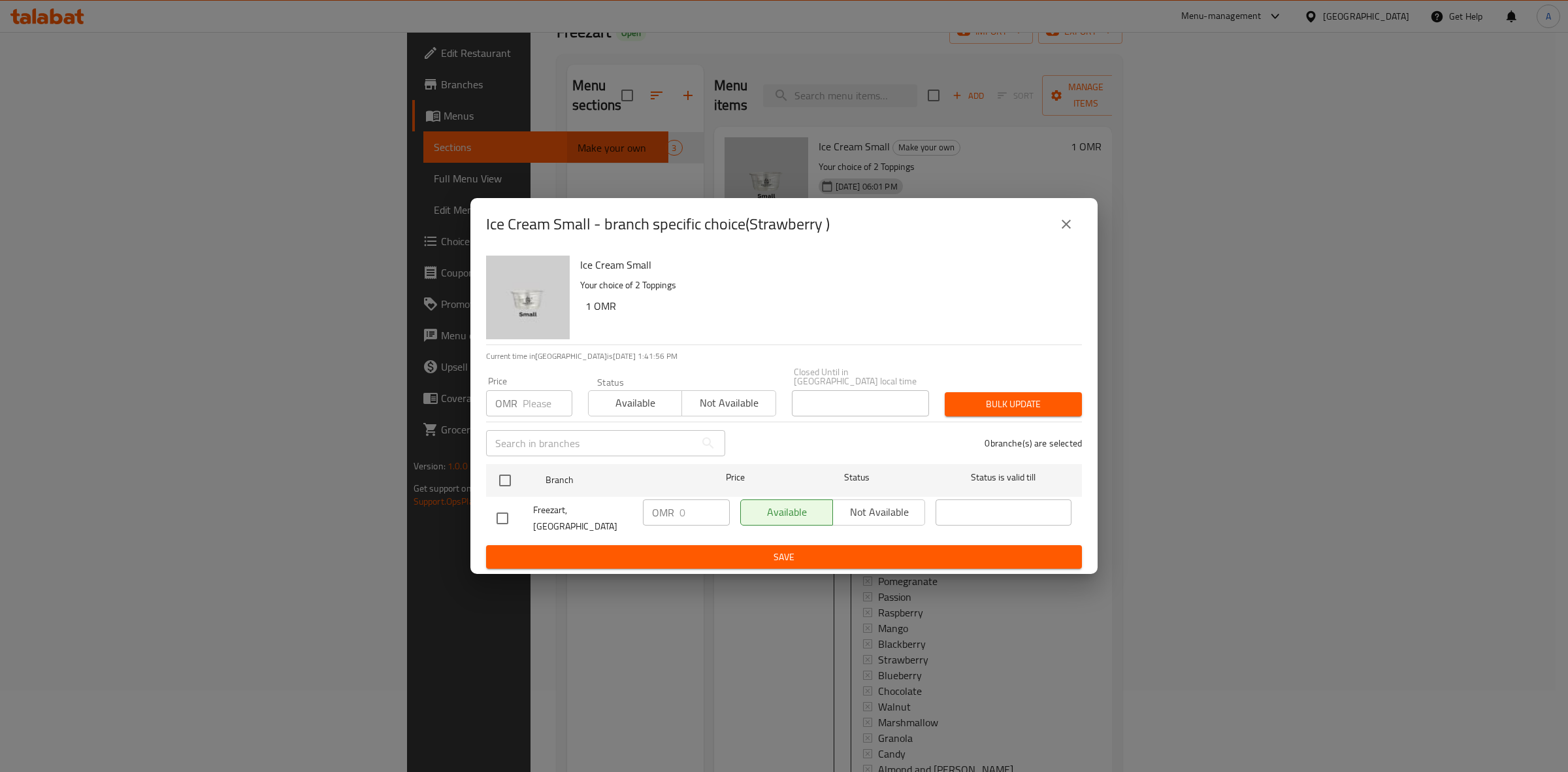
click at [1070, 229] on icon "close" at bounding box center [1066, 225] width 9 height 9
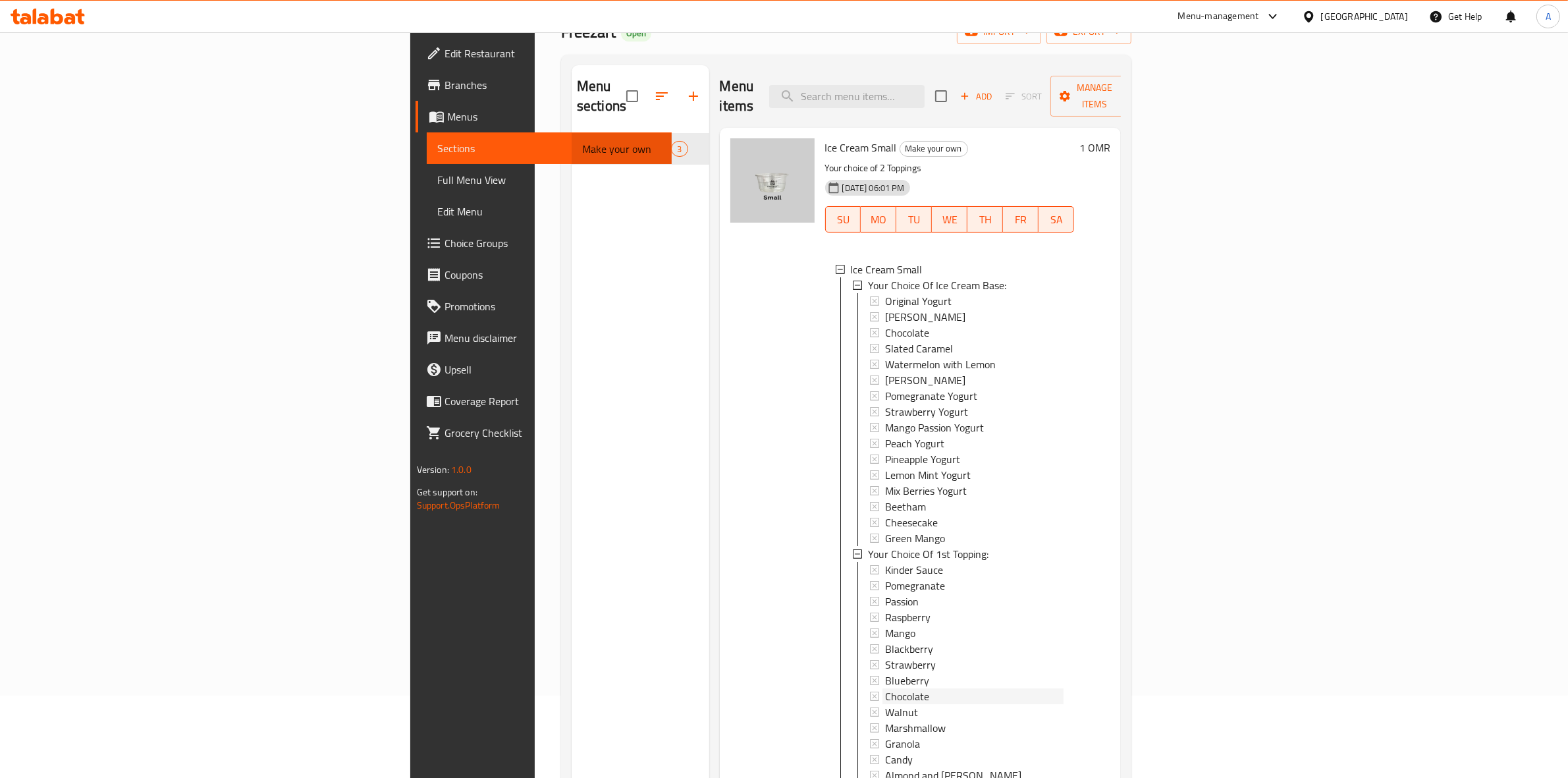
click at [885, 688] on span "Chocolate" at bounding box center [907, 696] width 44 height 16
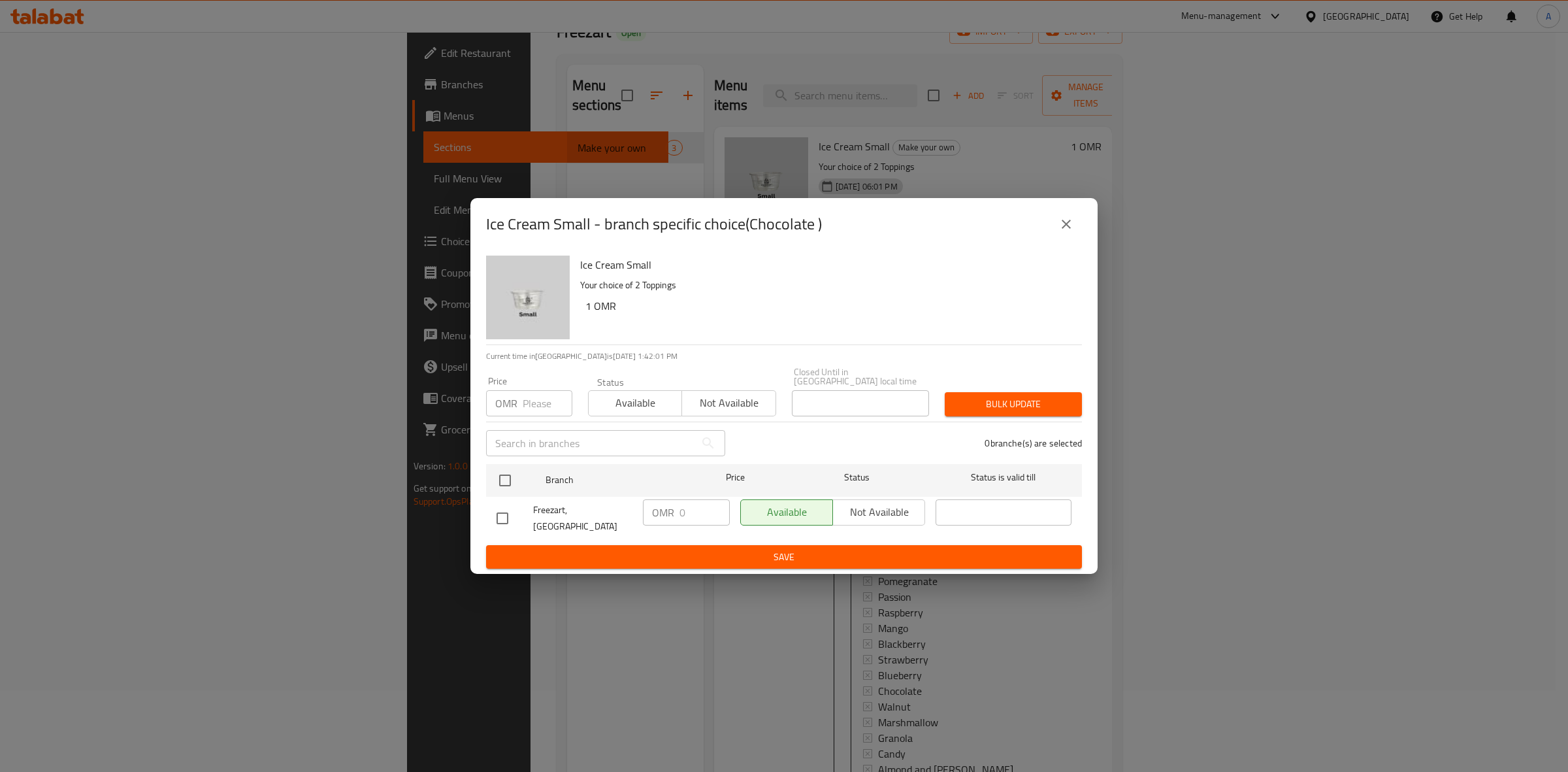
click at [1059, 240] on button "close" at bounding box center [1066, 224] width 32 height 32
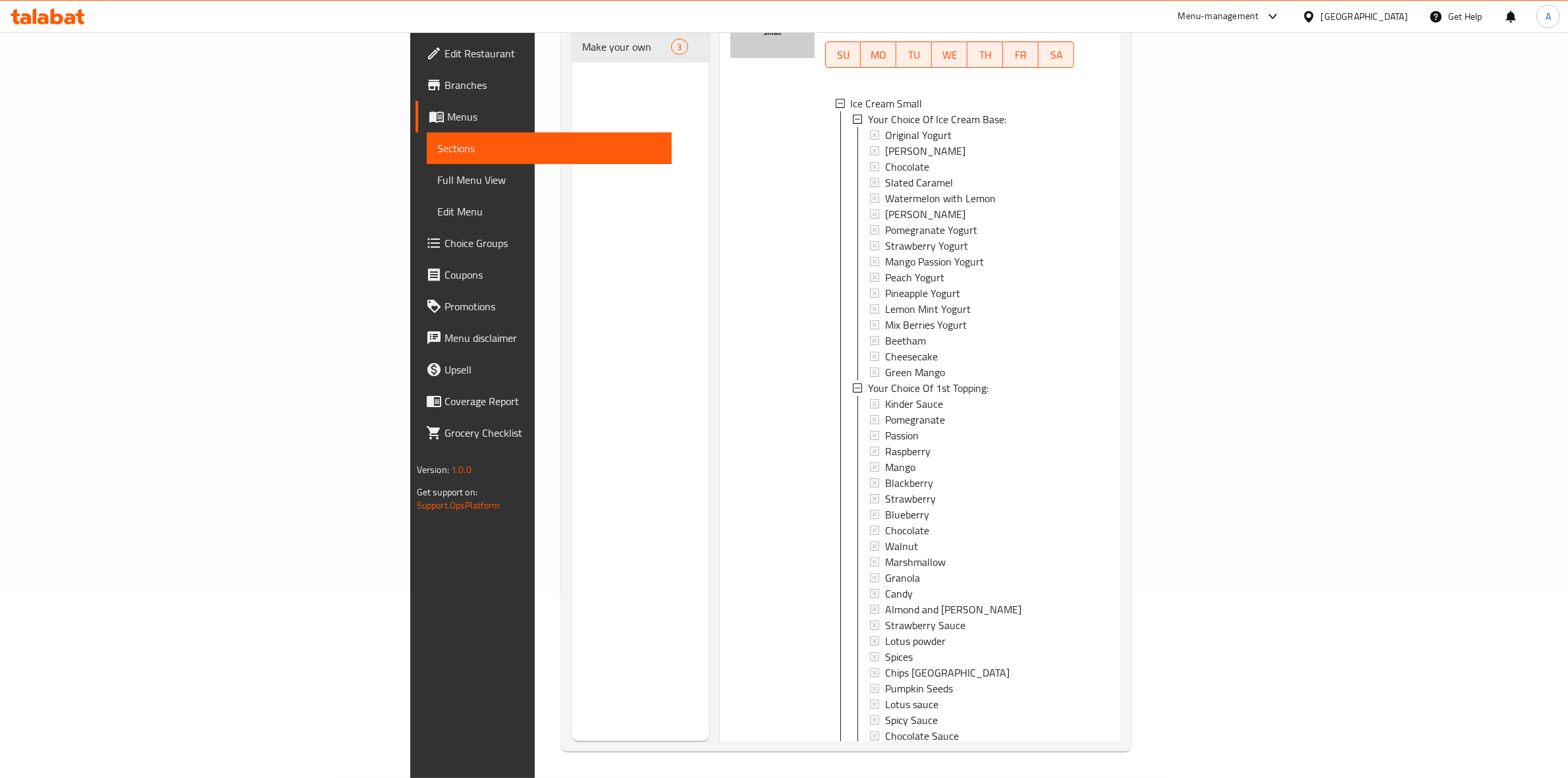
scroll to position [165, 0]
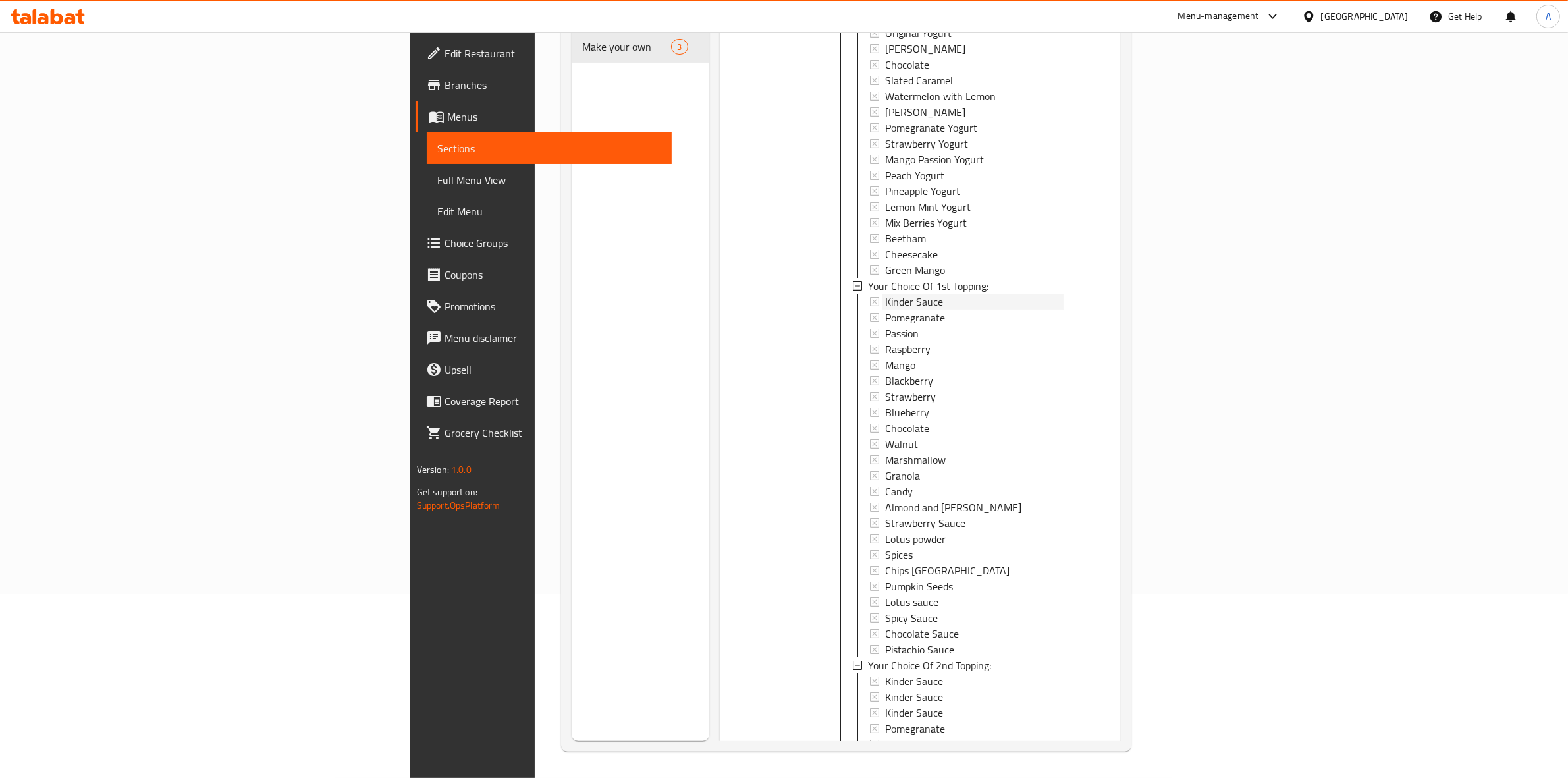
click at [885, 294] on span "Kinder Sauce" at bounding box center [913, 301] width 58 height 16
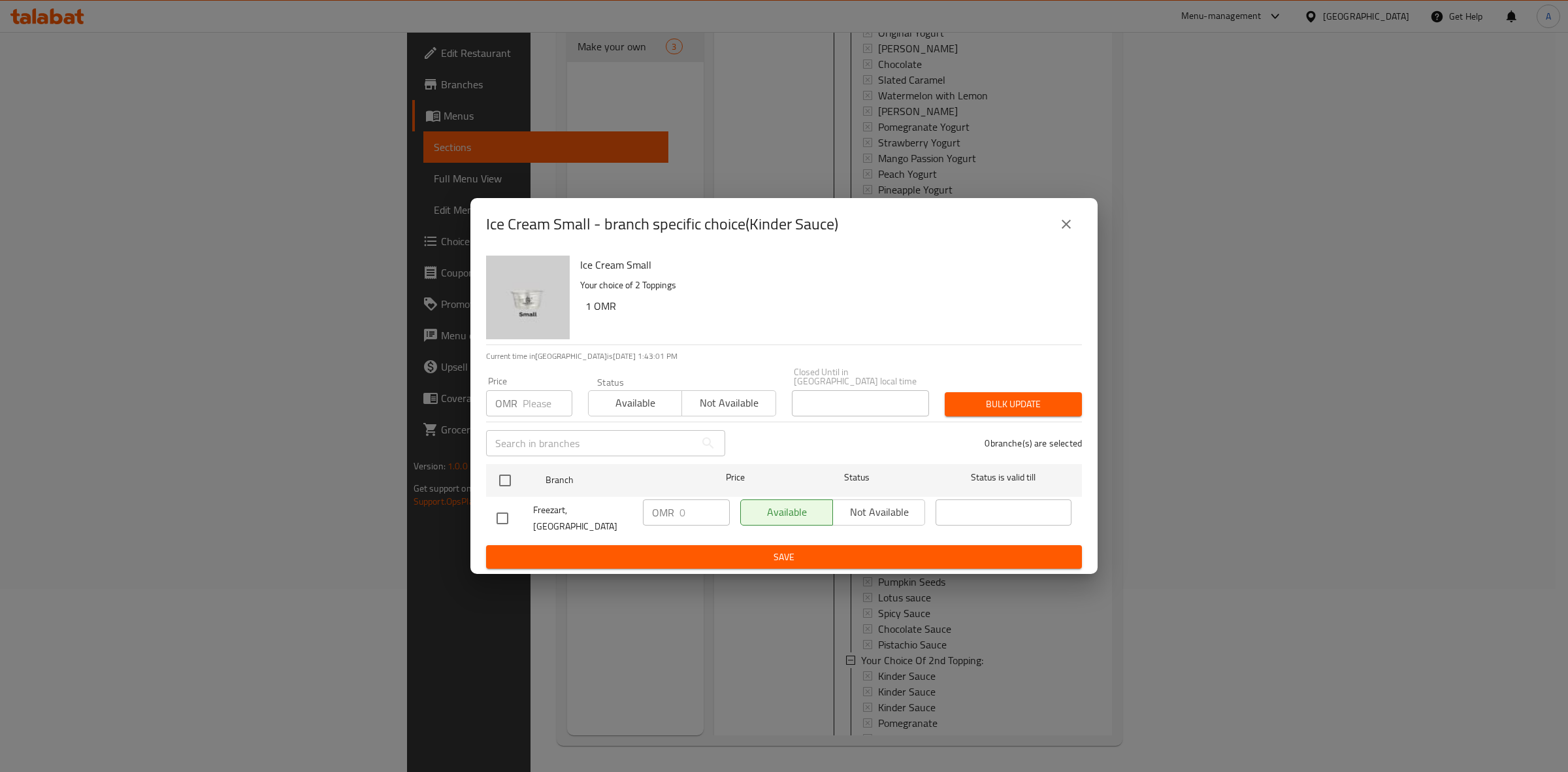
click at [1060, 232] on icon "close" at bounding box center [1066, 224] width 15 height 15
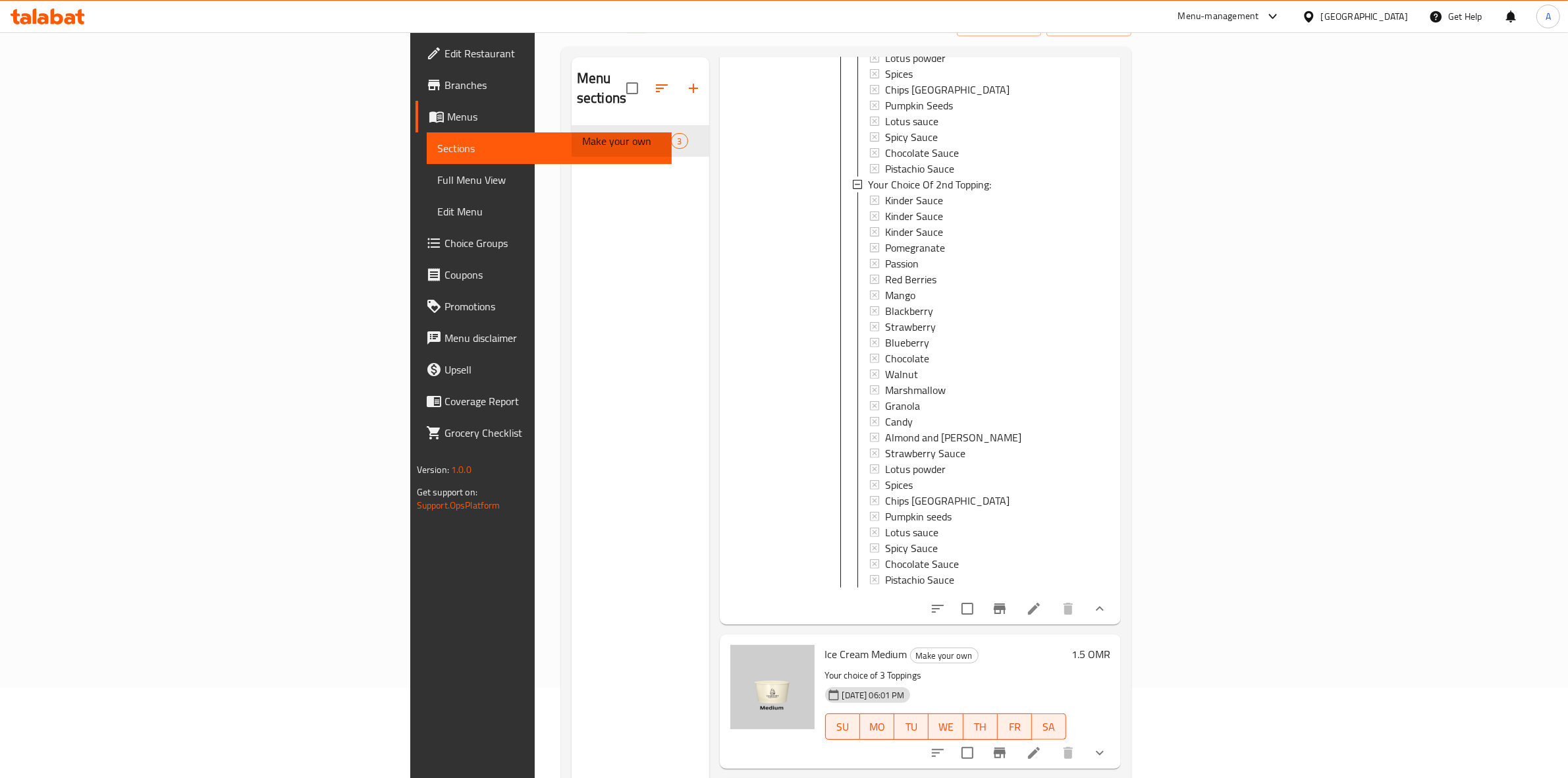
scroll to position [0, 0]
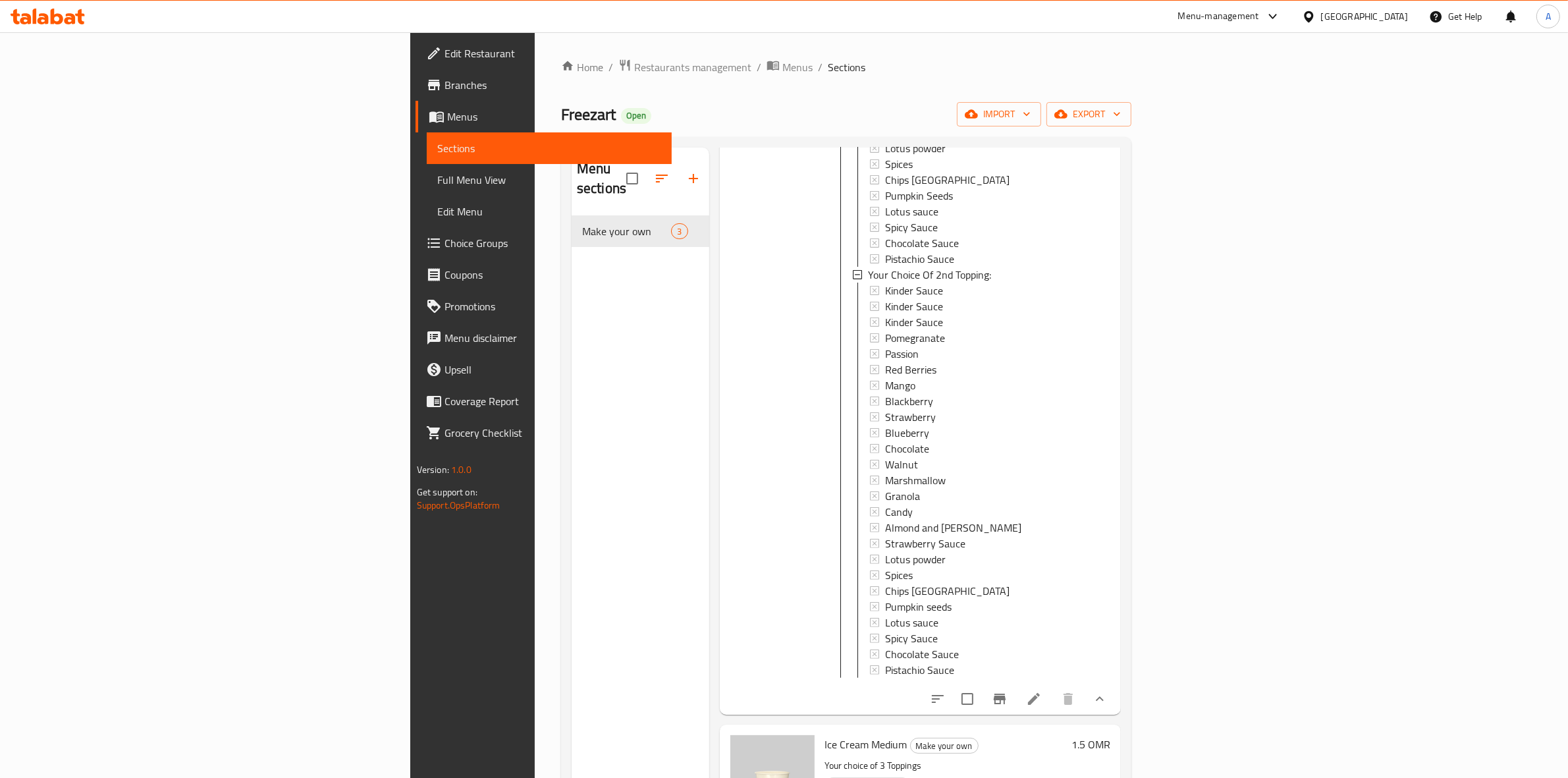
click at [1321, 17] on div at bounding box center [1311, 16] width 19 height 15
click at [1232, 282] on div "Qatar" at bounding box center [1265, 284] width 108 height 30
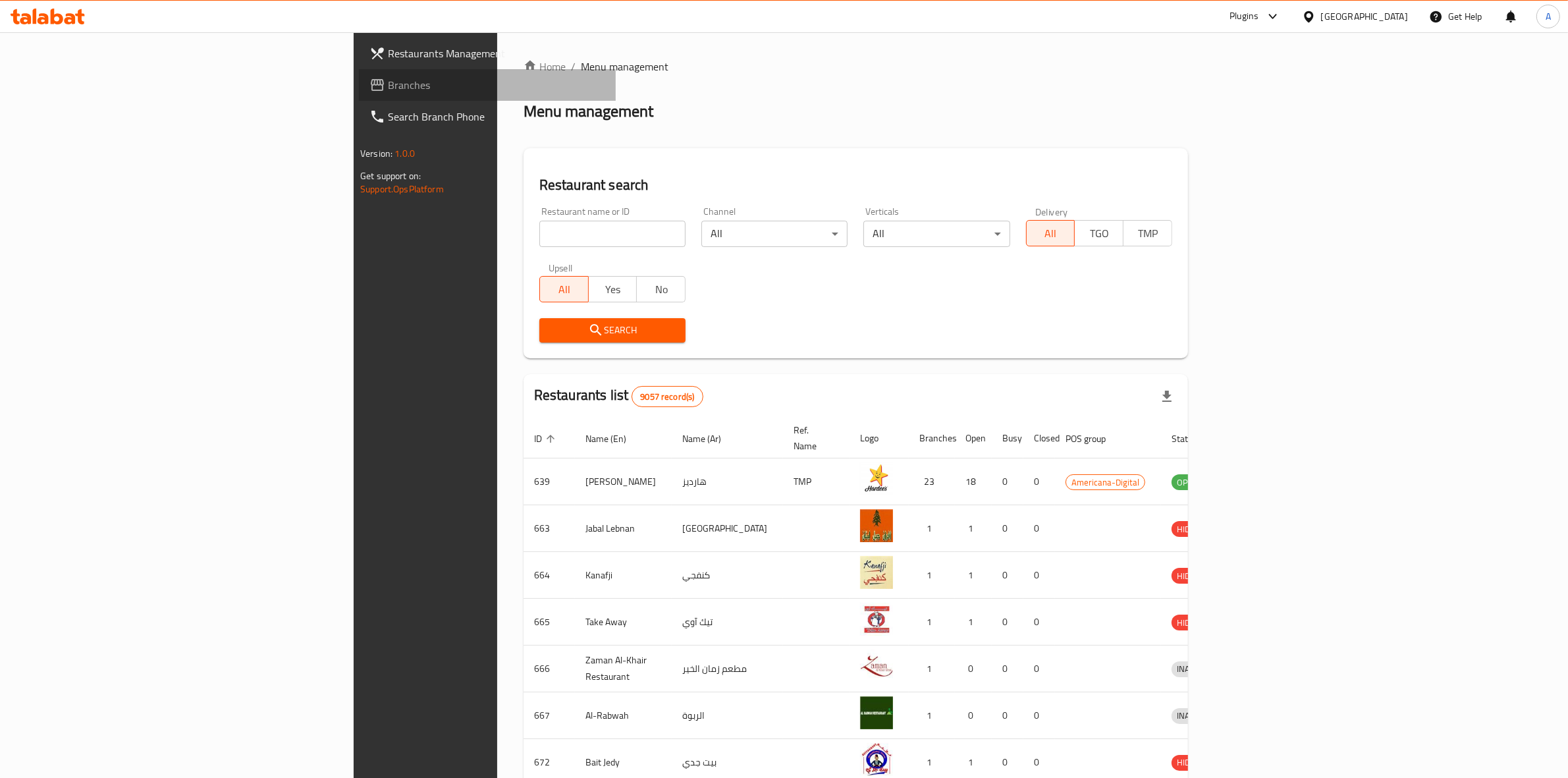
click at [387, 78] on span "Branches" at bounding box center [495, 84] width 217 height 16
